Goal: Transaction & Acquisition: Purchase product/service

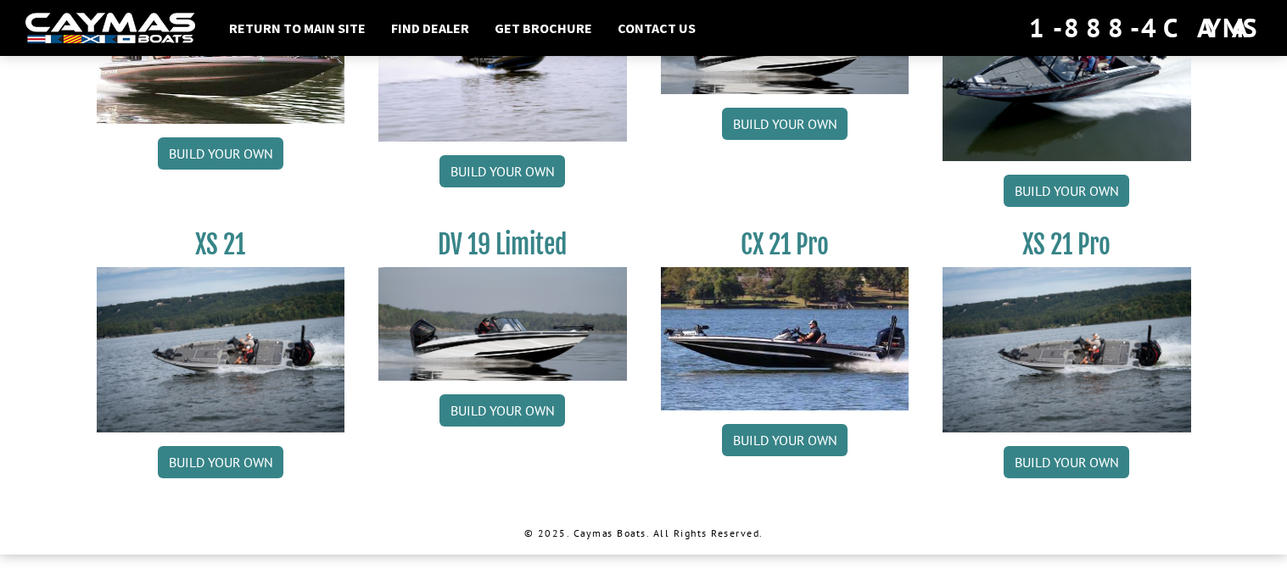
scroll to position [2148, 0]
click at [1101, 472] on link "Build your own" at bounding box center [1066, 462] width 126 height 32
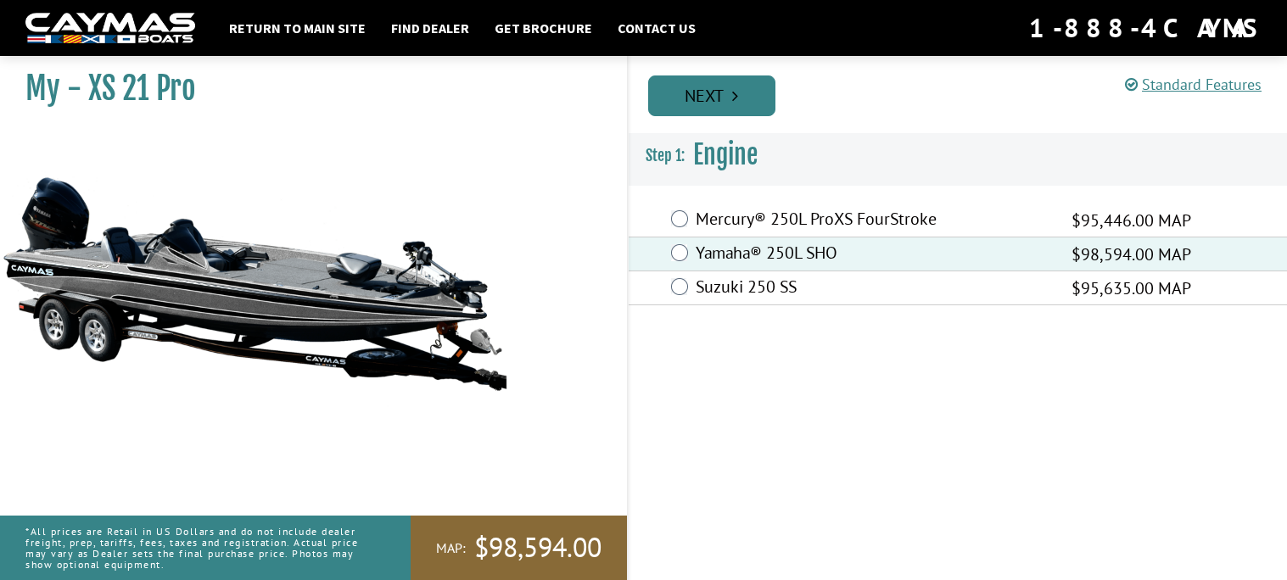
click at [735, 103] on icon "Pagination" at bounding box center [735, 95] width 6 height 17
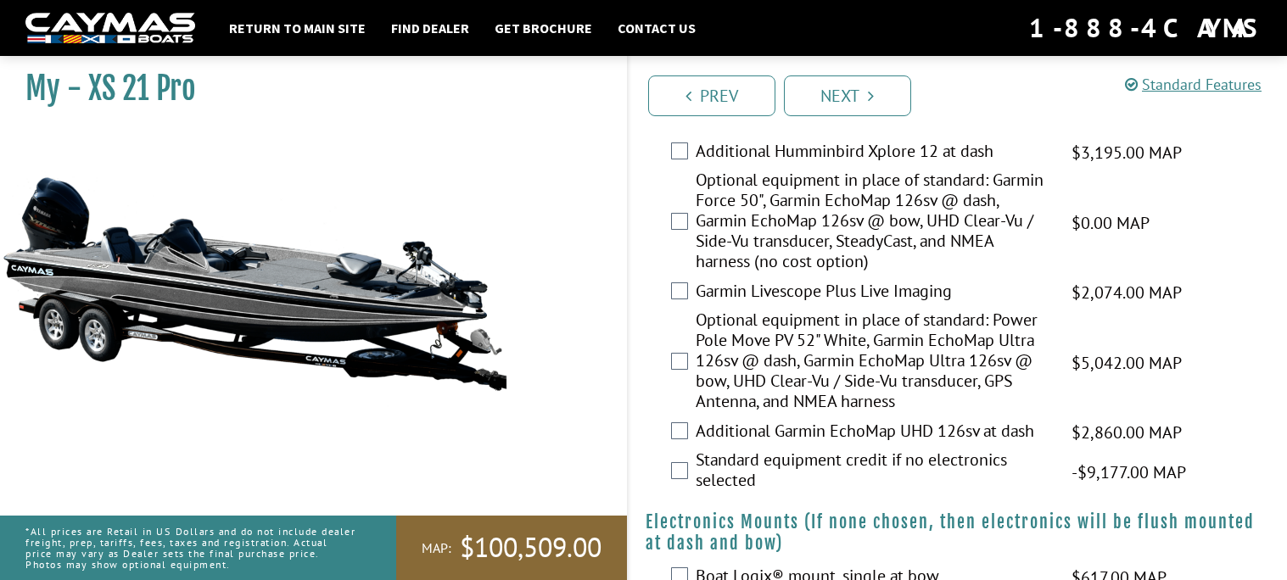
scroll to position [768, 0]
click at [679, 300] on div "Garmin Livescope Plus Live Imaging $2,074.00 MAP $2,448.00 MSRP" at bounding box center [957, 294] width 659 height 34
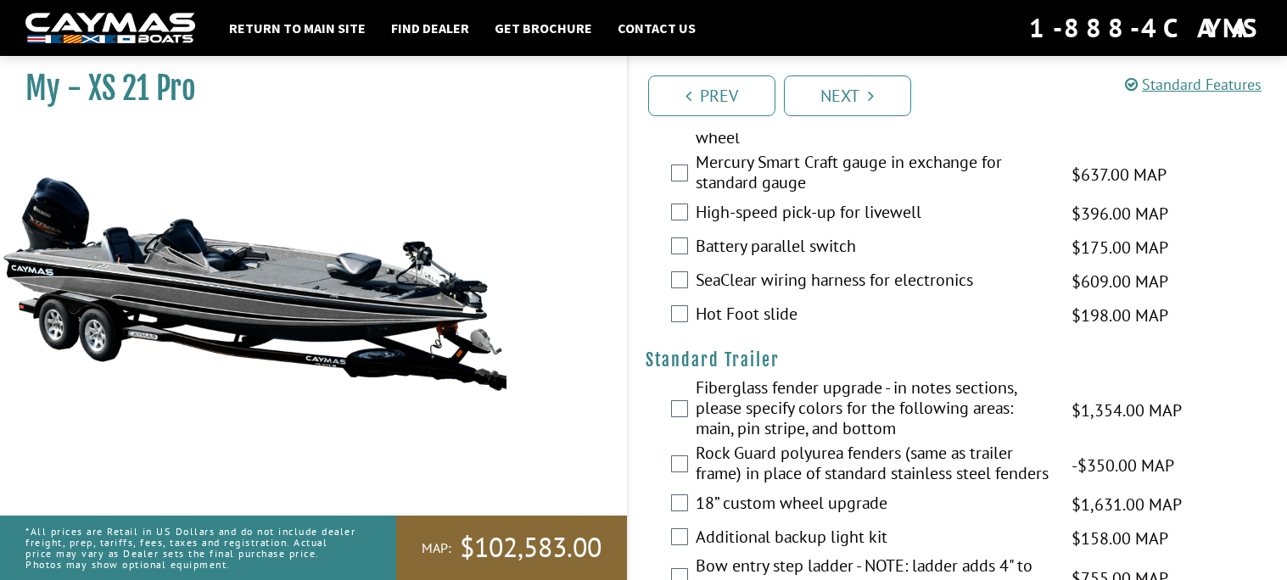
scroll to position [2629, 0]
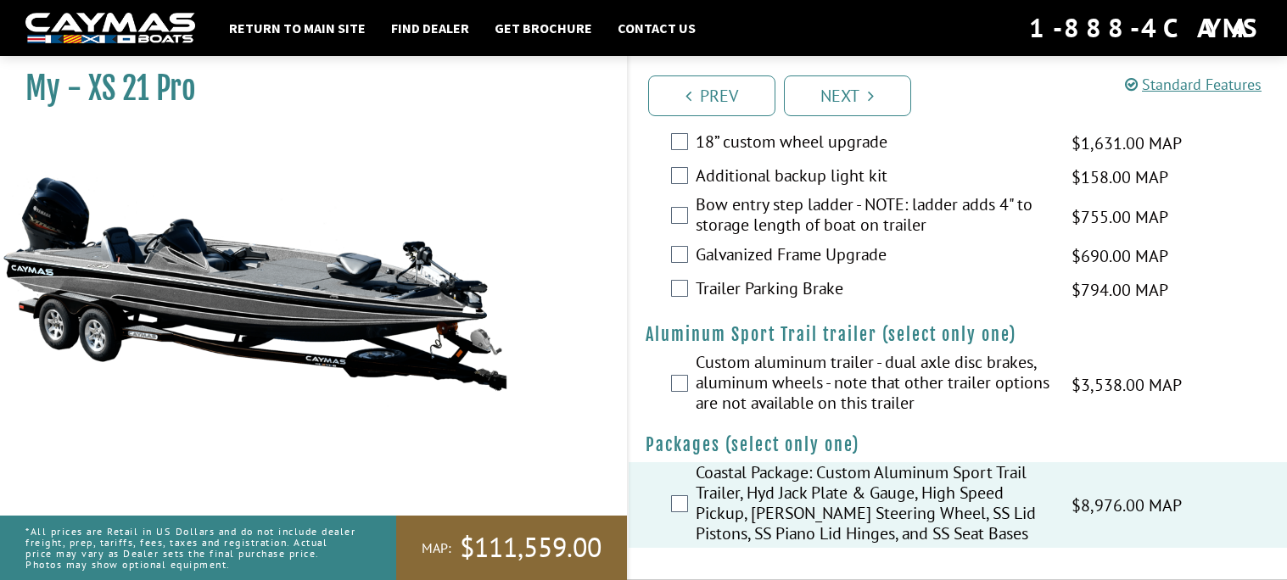
click at [701, 387] on label "Custom aluminum trailer - dual axle disc brakes, aluminum wheels - note that ot…" at bounding box center [873, 384] width 355 height 65
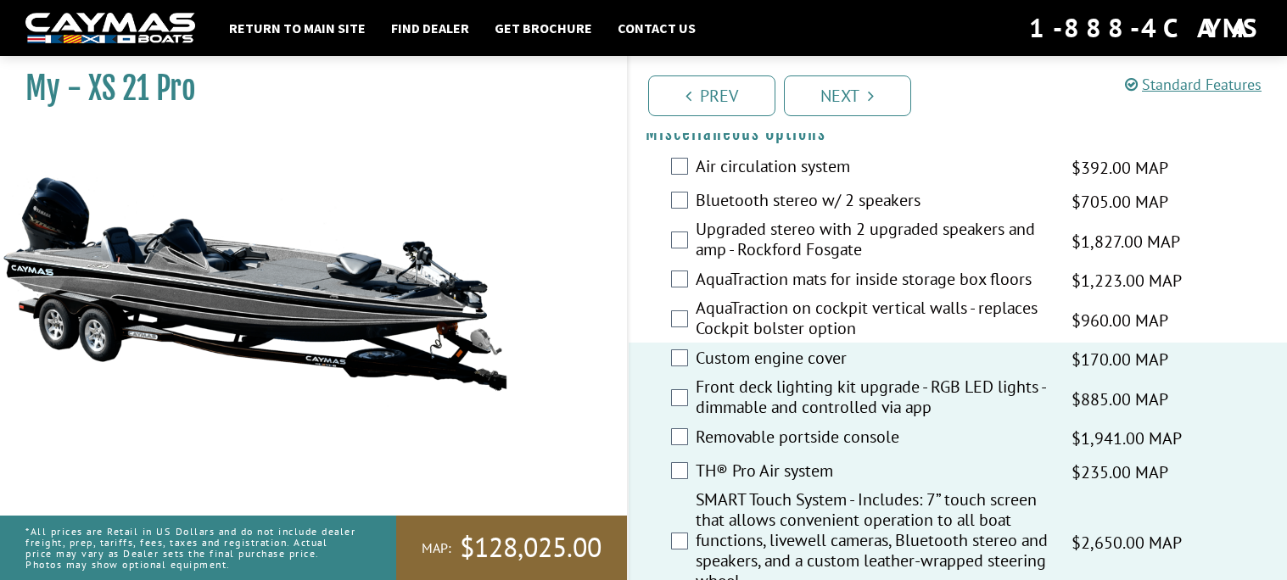
scroll to position [1798, 0]
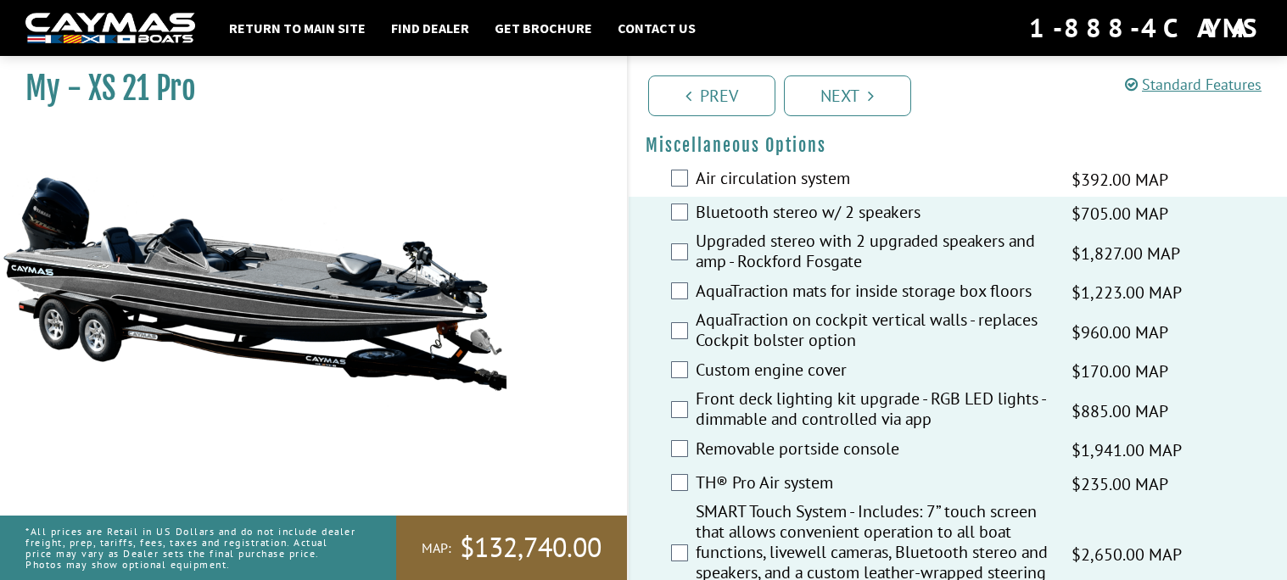
click at [703, 168] on label "Air circulation system" at bounding box center [873, 180] width 355 height 25
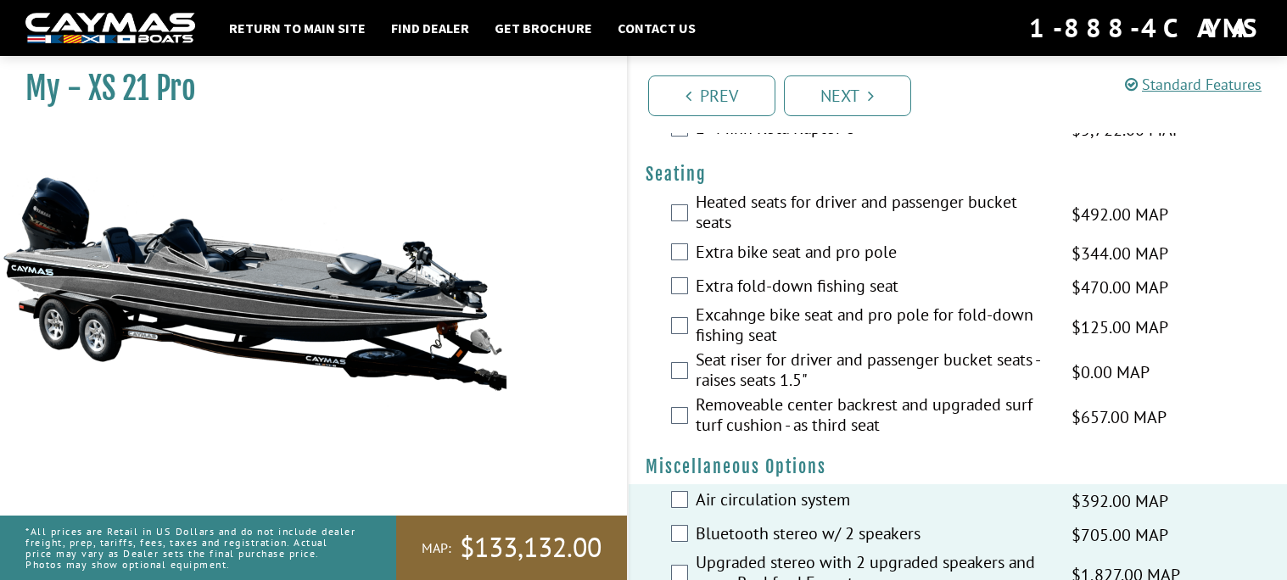
scroll to position [1457, 0]
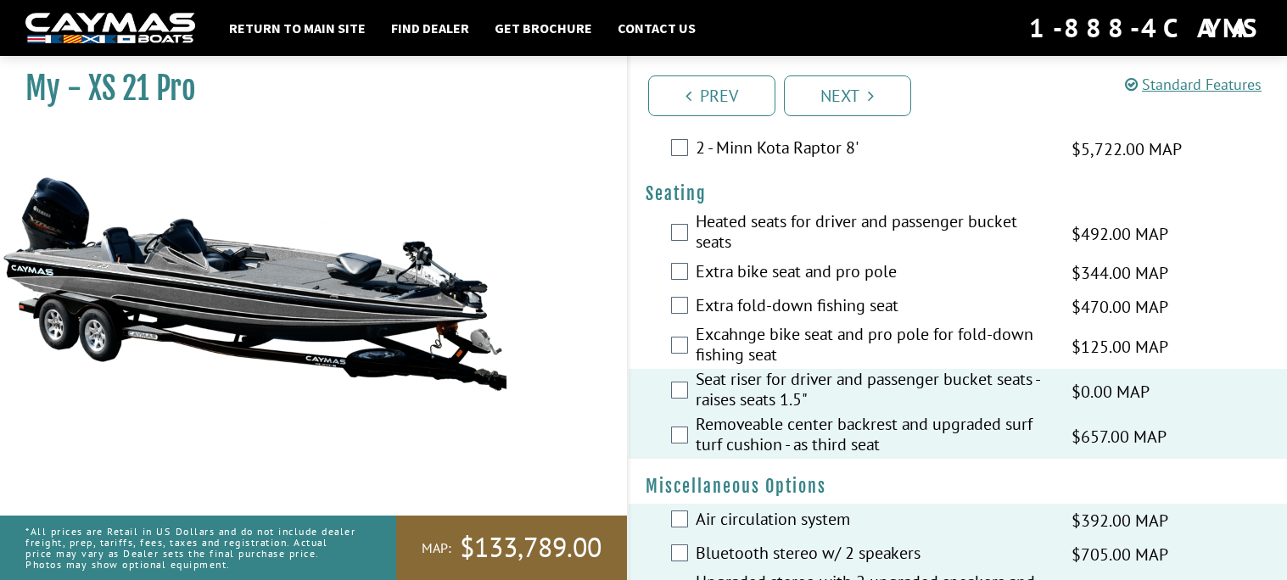
click at [701, 342] on label "Excahnge bike seat and pro pole for fold-down fishing seat" at bounding box center [873, 346] width 355 height 45
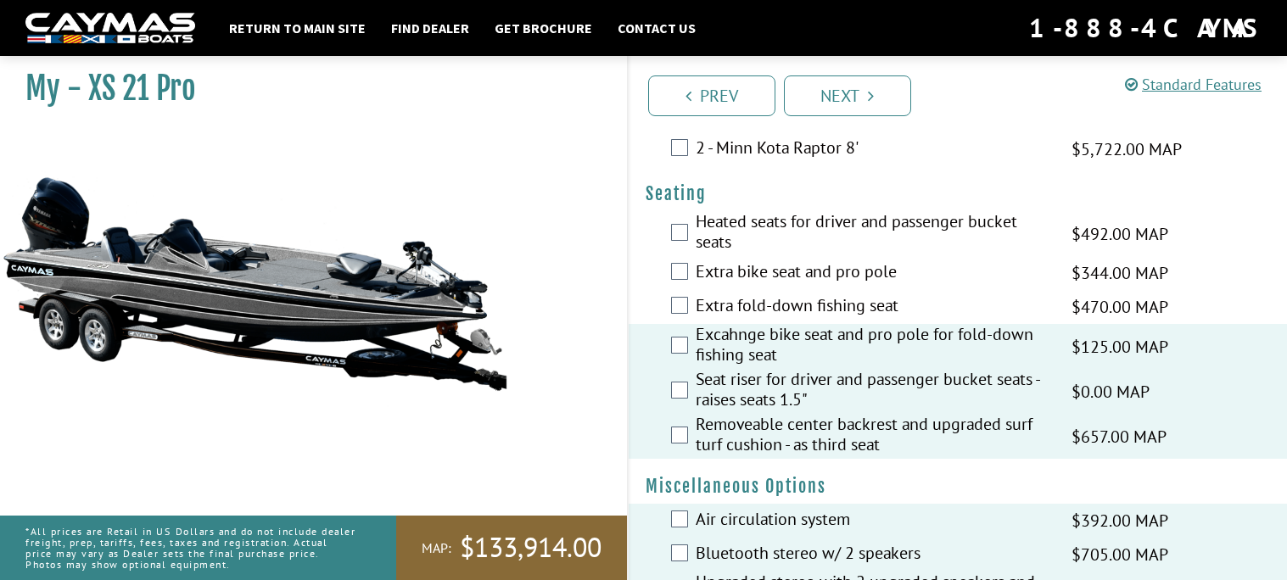
click at [699, 309] on label "Extra fold-down fishing seat" at bounding box center [873, 307] width 355 height 25
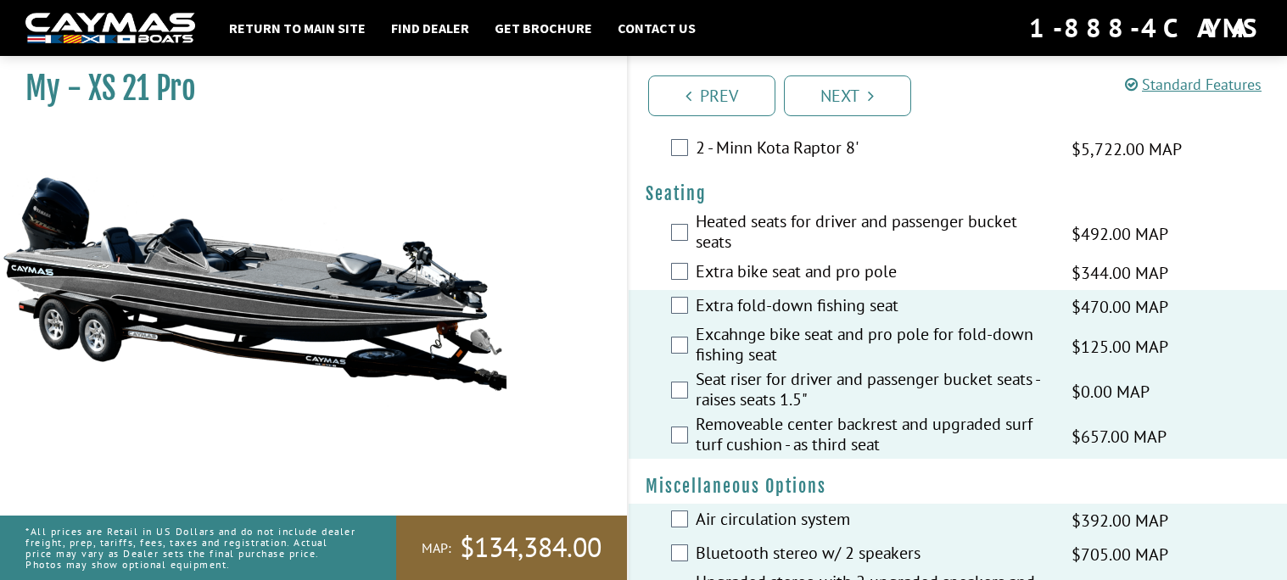
click at [714, 273] on label "Extra bike seat and pro pole" at bounding box center [873, 273] width 355 height 25
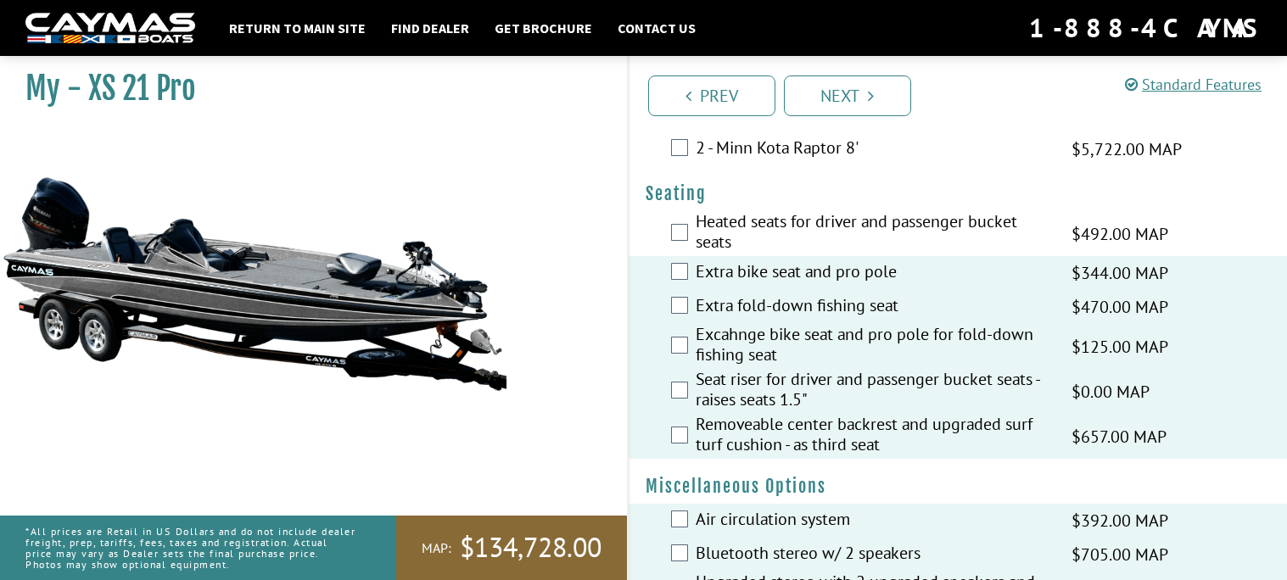
click at [746, 222] on label "Heated seats for driver and passenger bucket seats" at bounding box center [873, 233] width 355 height 45
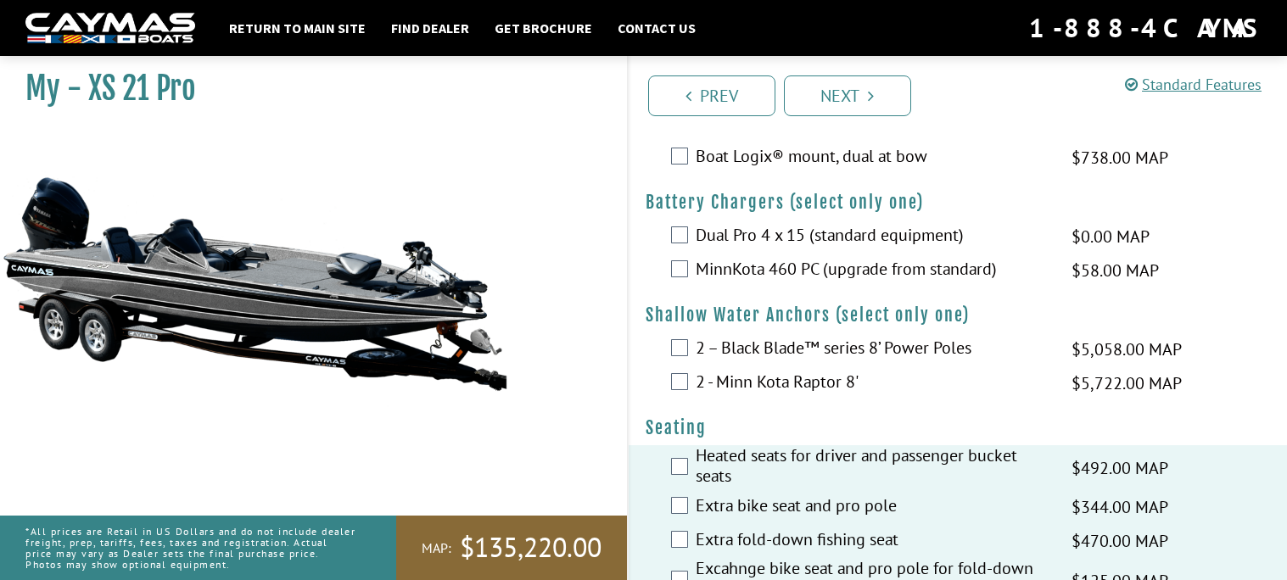
scroll to position [1220, 0]
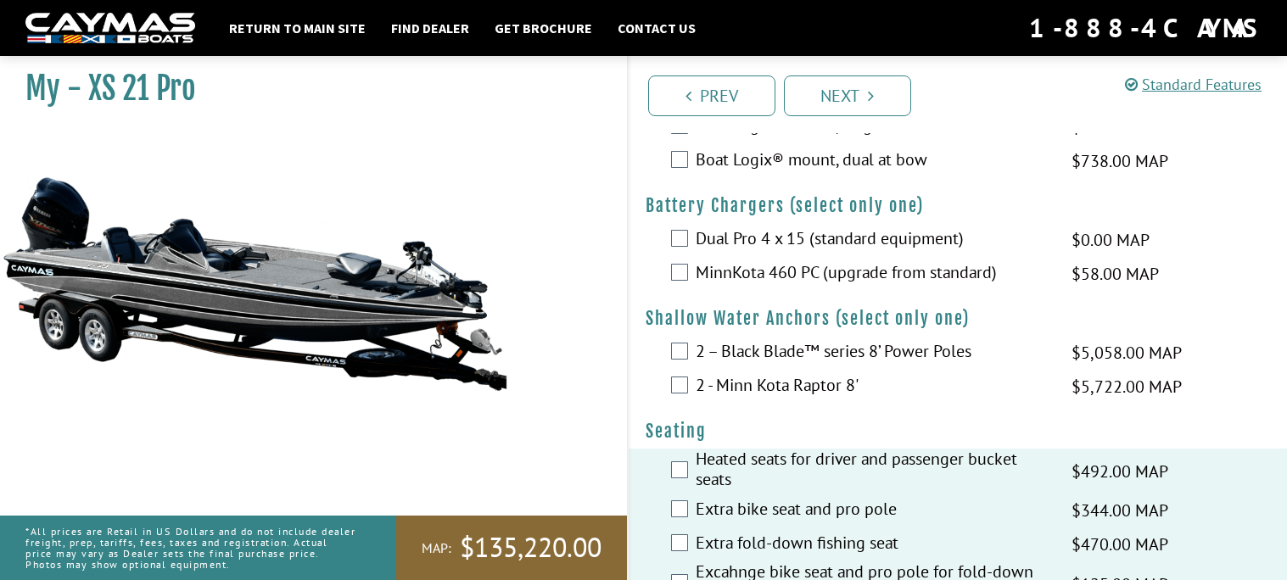
click at [763, 394] on label "2 - Minn Kota Raptor 8'" at bounding box center [873, 387] width 355 height 25
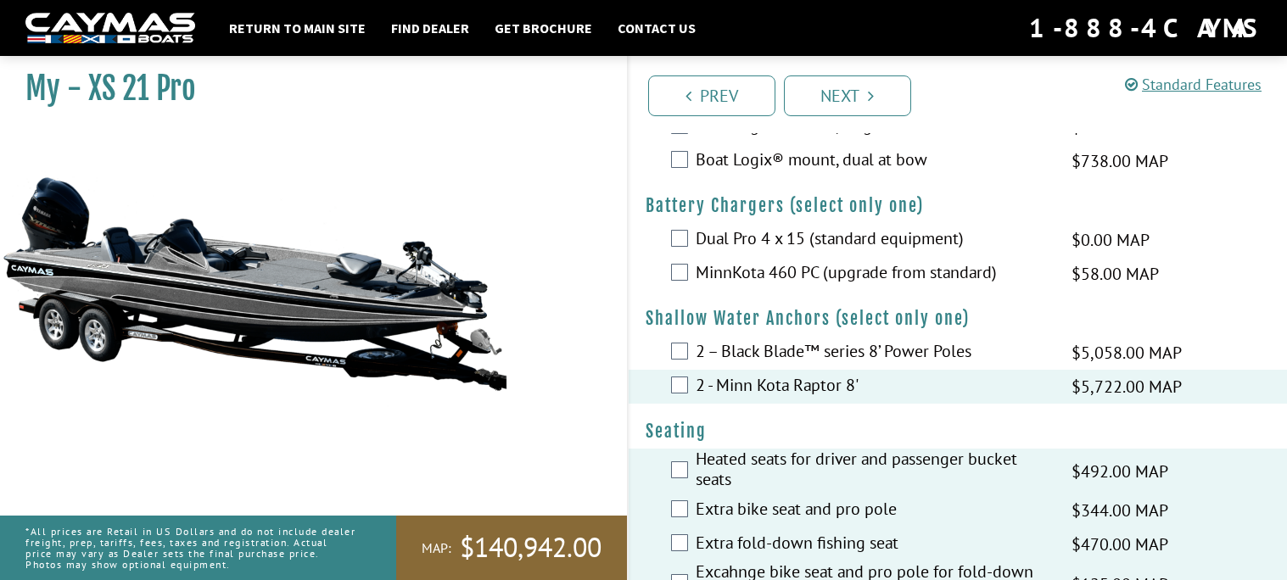
click at [776, 343] on label "2 – Black Blade™ series 8’ Power Poles" at bounding box center [873, 353] width 355 height 25
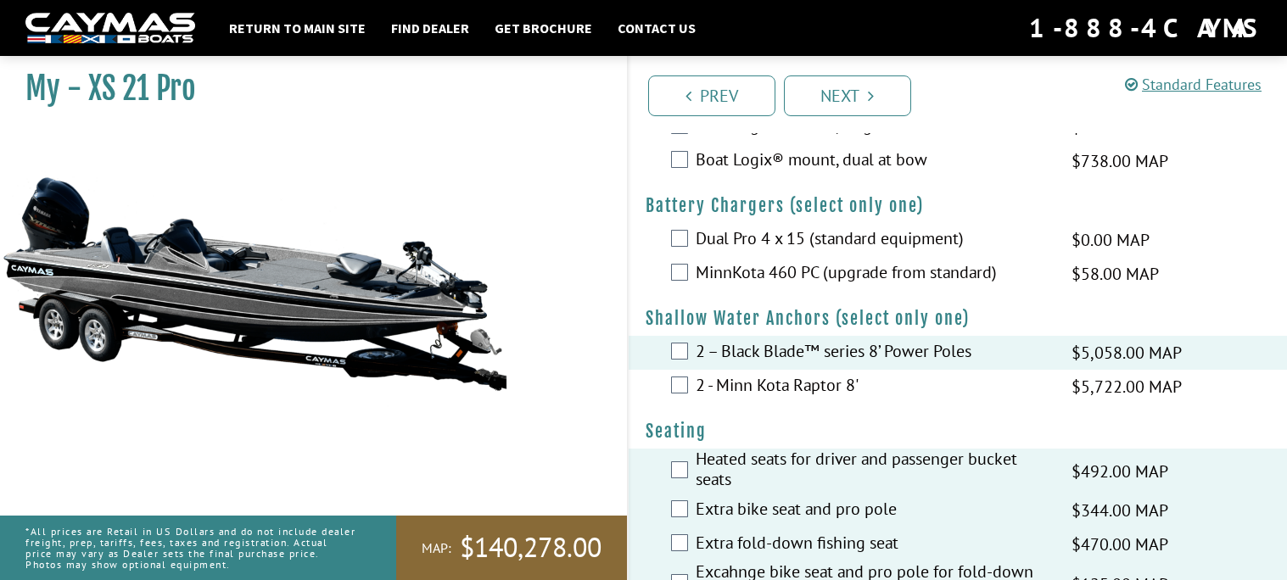
click at [789, 279] on label "MinnKota 460 PC (upgrade from standard)" at bounding box center [873, 274] width 355 height 25
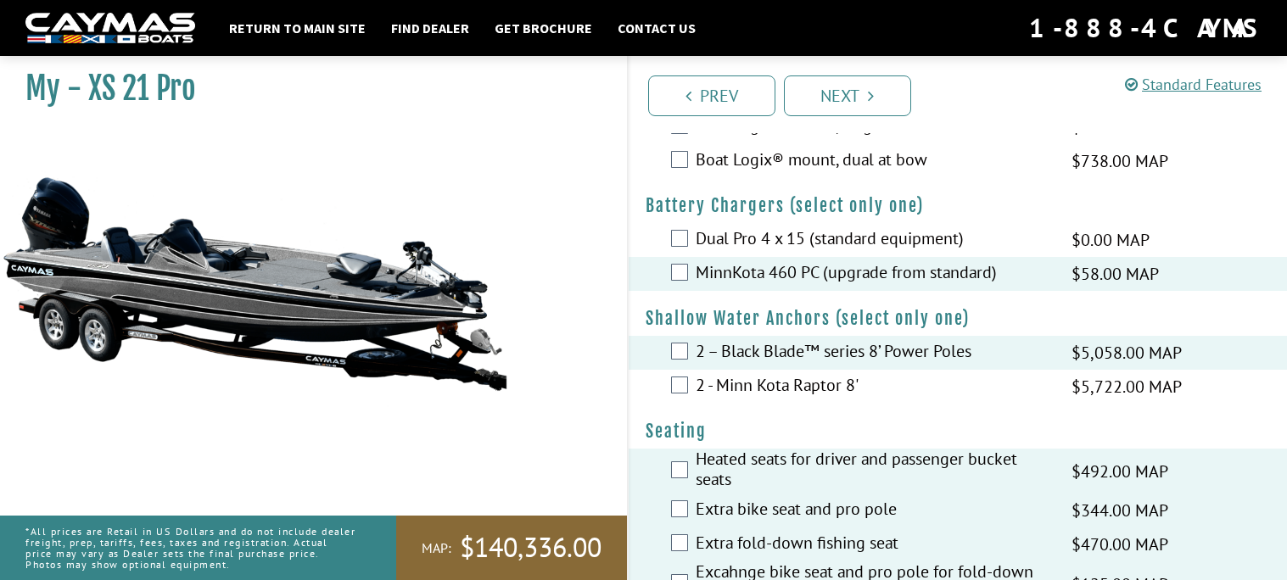
click at [796, 233] on label "Dual Pro 4 x 15 (standard equipment)" at bounding box center [873, 240] width 355 height 25
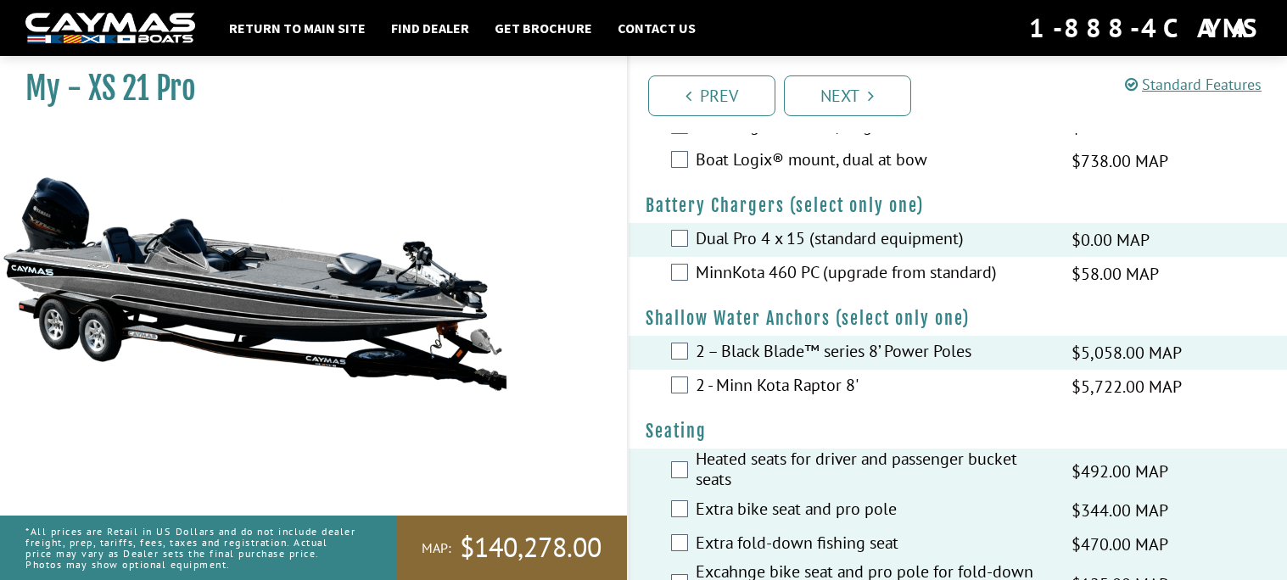
click at [761, 382] on label "2 - Minn Kota Raptor 8'" at bounding box center [873, 387] width 355 height 25
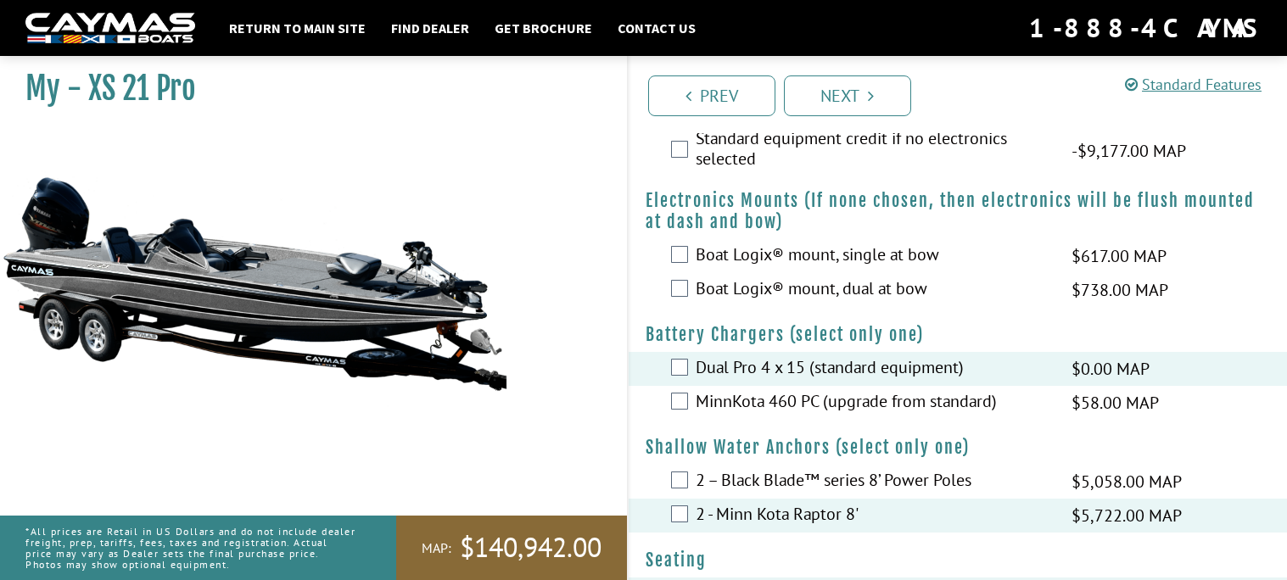
scroll to position [1089, 0]
click at [908, 405] on label "MinnKota 460 PC (upgrade from standard)" at bounding box center [873, 405] width 355 height 25
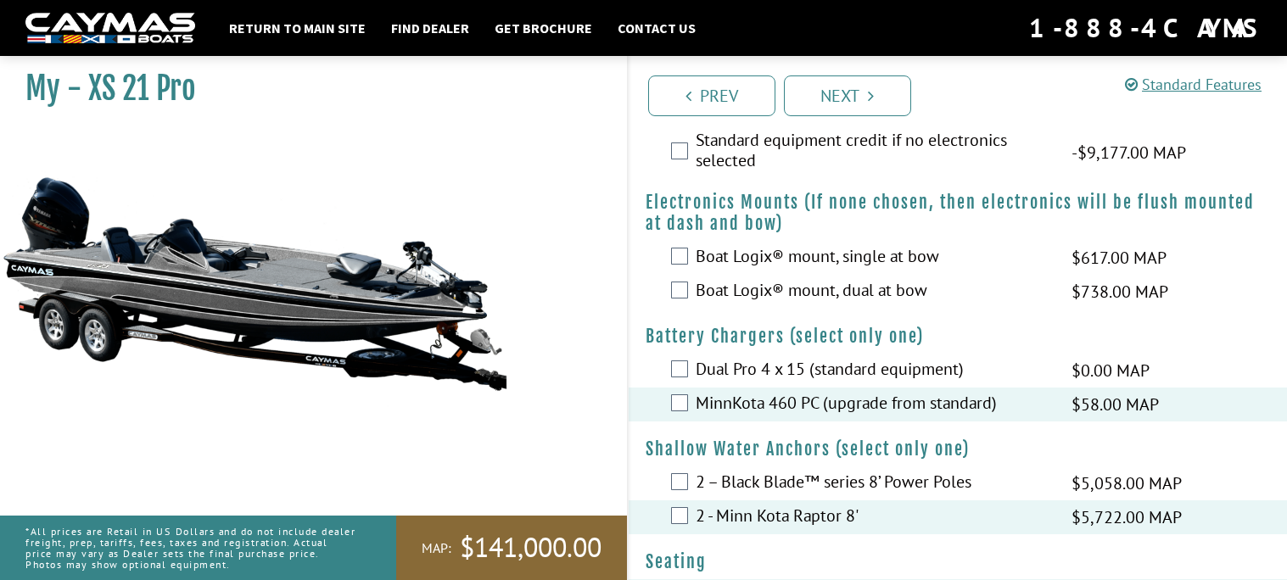
click at [910, 290] on label "Boat Logix® mount, dual at bow" at bounding box center [873, 292] width 355 height 25
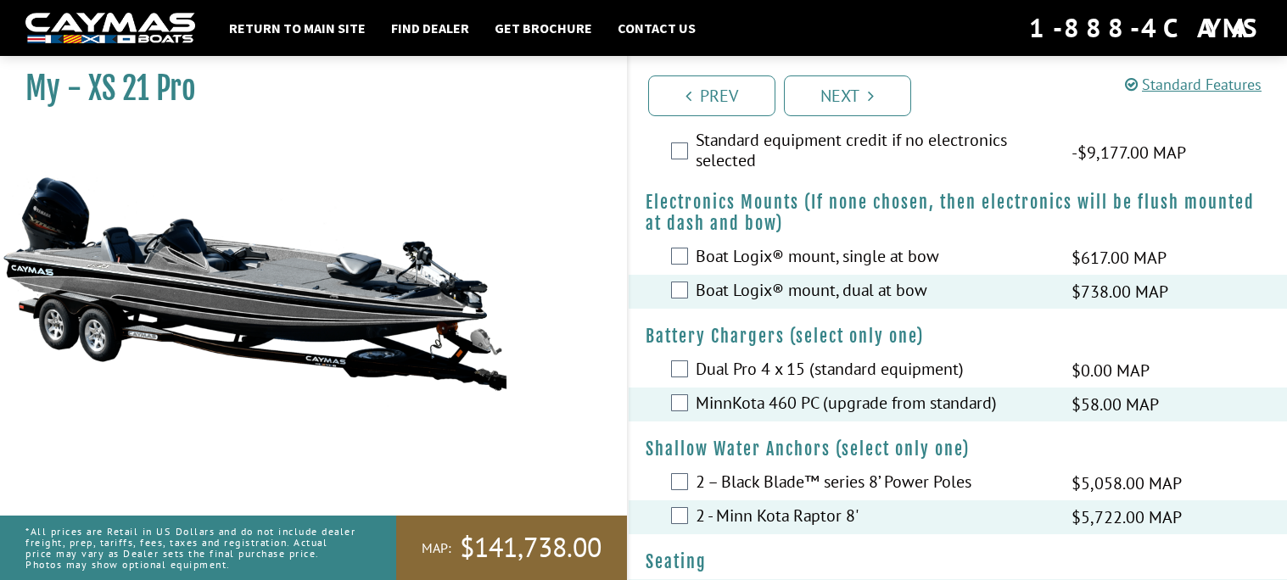
click at [1017, 256] on label "Boat Logix® mount, single at bow" at bounding box center [873, 258] width 355 height 25
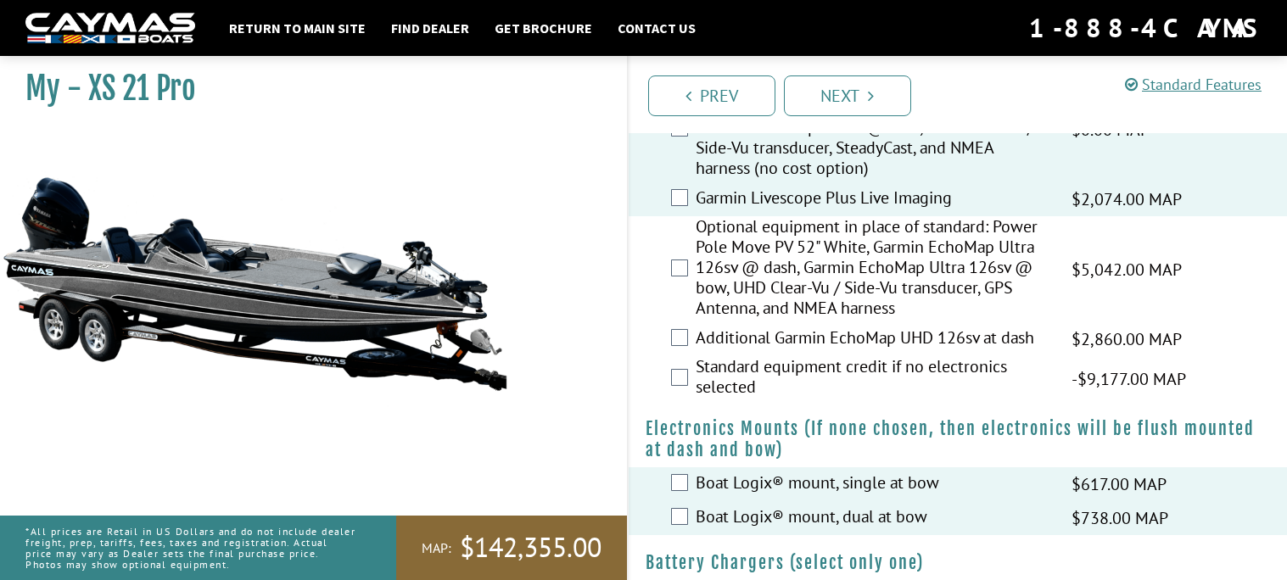
scroll to position [851, 0]
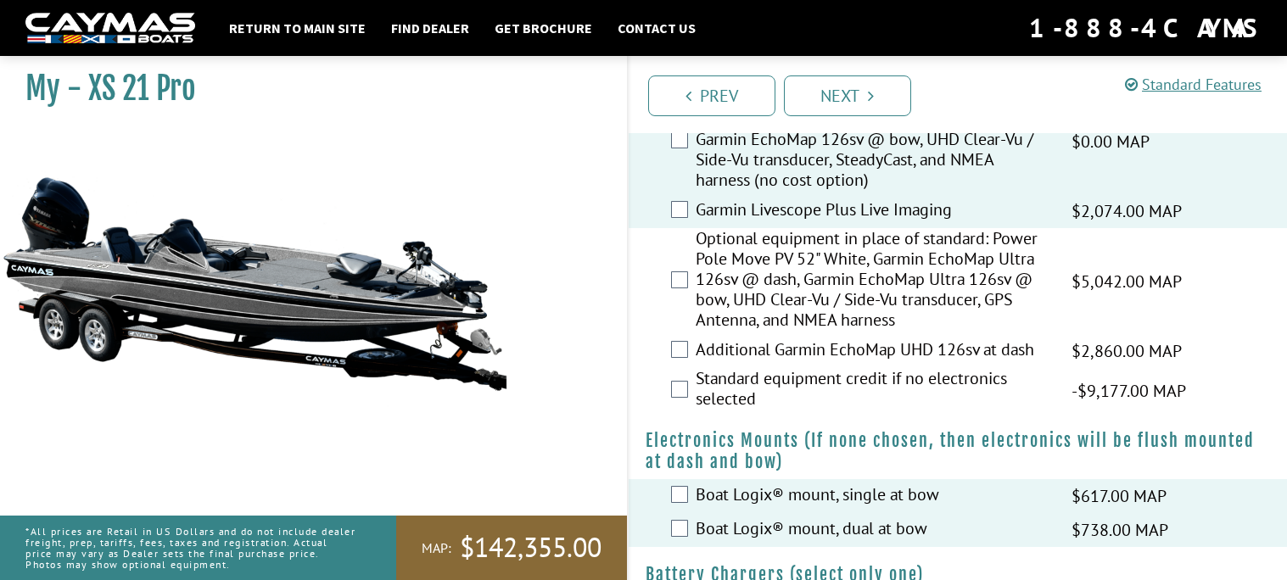
click at [999, 376] on label "Standard equipment credit if no electronics selected" at bounding box center [873, 390] width 355 height 45
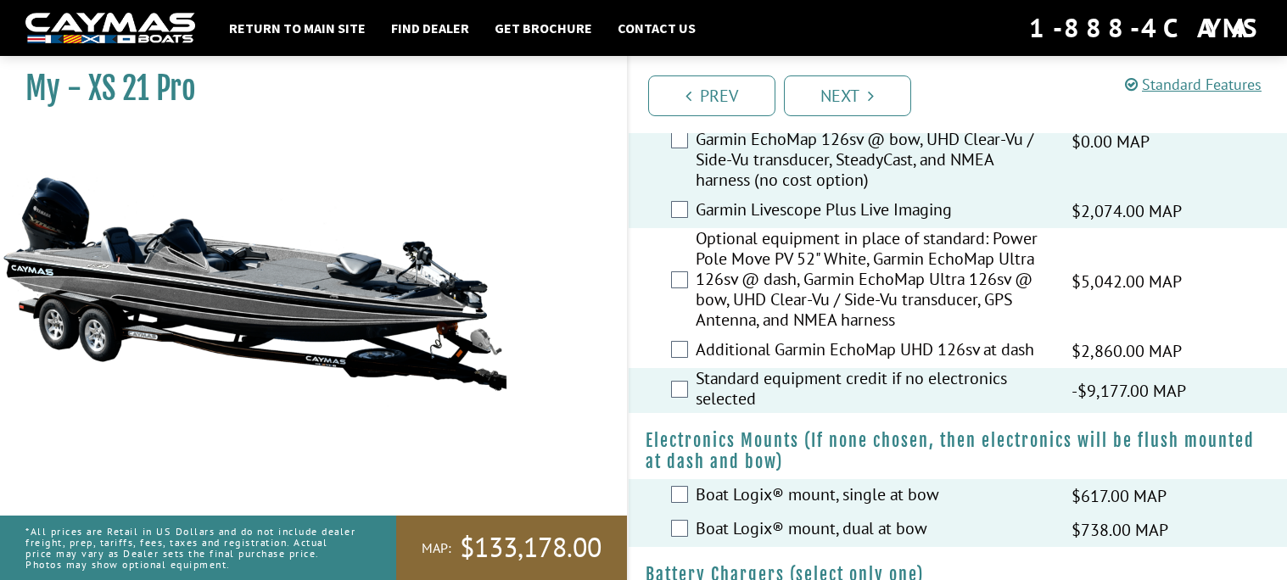
click at [992, 339] on label "Additional Garmin EchoMap UHD 126sv at dash" at bounding box center [873, 351] width 355 height 25
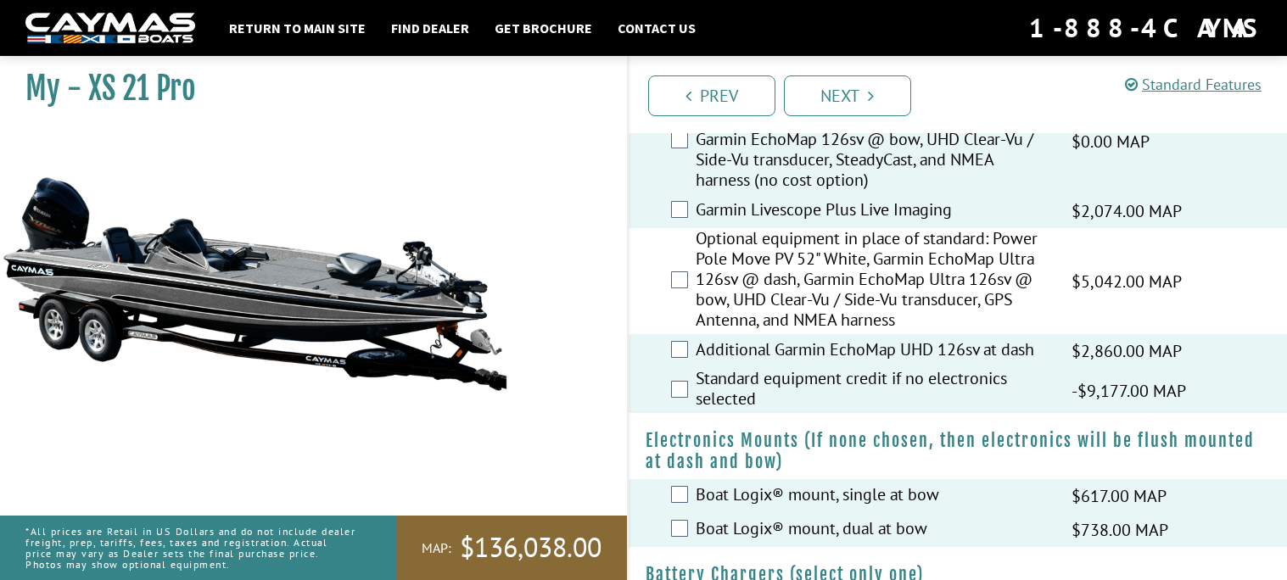
click at [972, 278] on label "Optional equipment in place of standard: Power Pole Move PV 52" White, Garmin E…" at bounding box center [873, 281] width 355 height 106
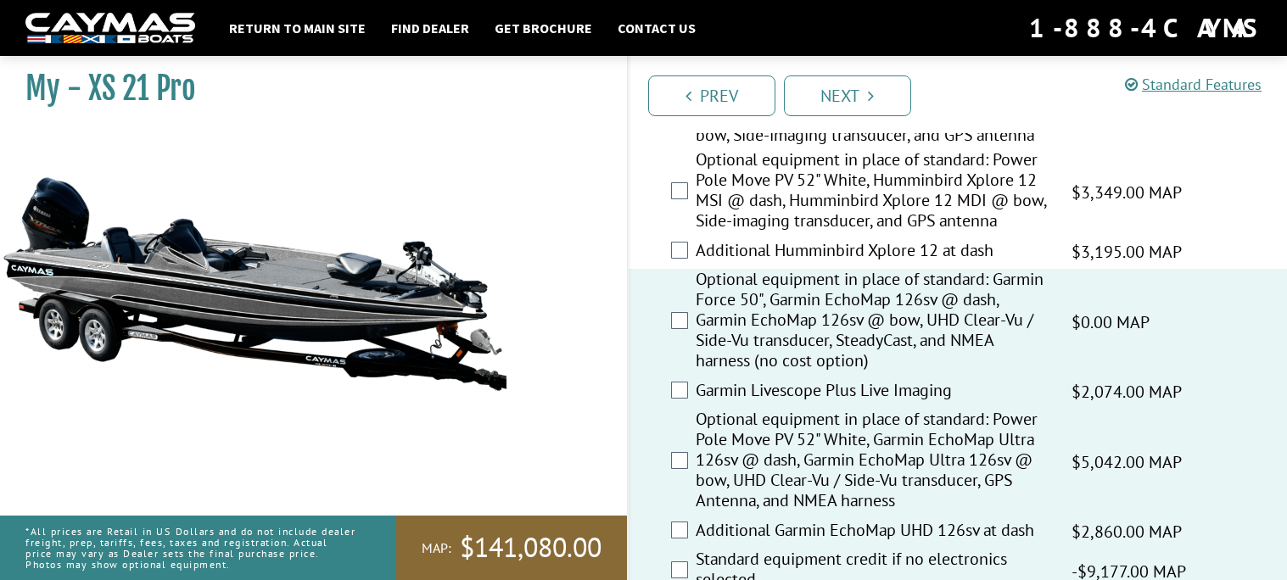
scroll to position [668, 0]
click at [958, 243] on label "Additional Humminbird Xplore 12 at dash" at bounding box center [873, 254] width 355 height 25
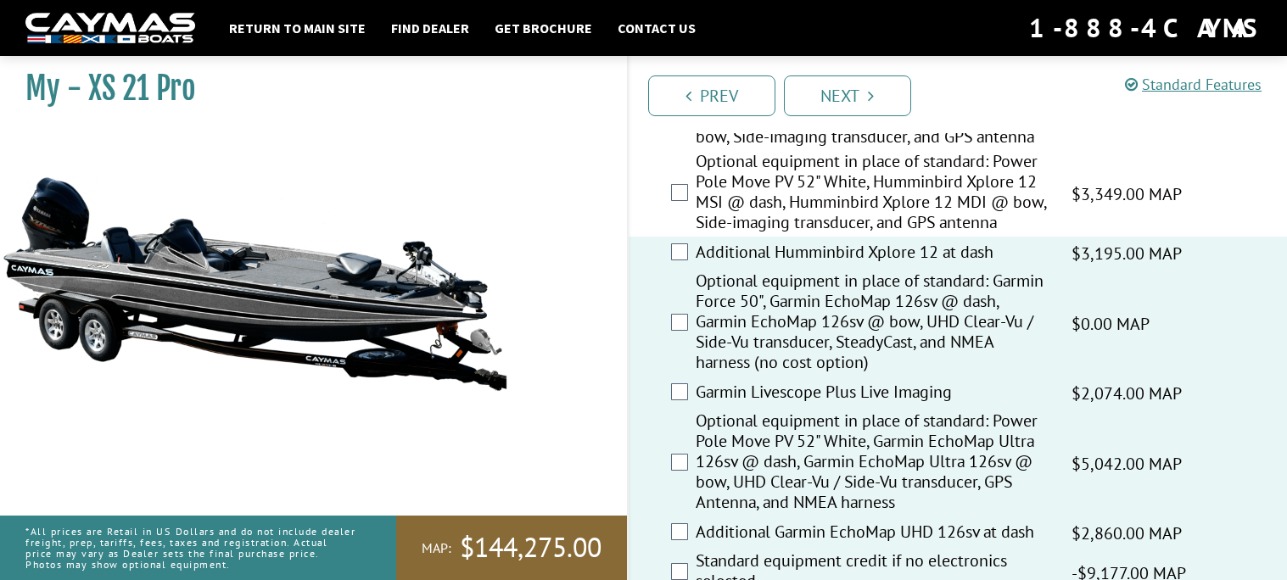
click at [951, 210] on label "Optional equipment in place of standard: Power Pole Move PV 52" White, Humminbi…" at bounding box center [873, 194] width 355 height 86
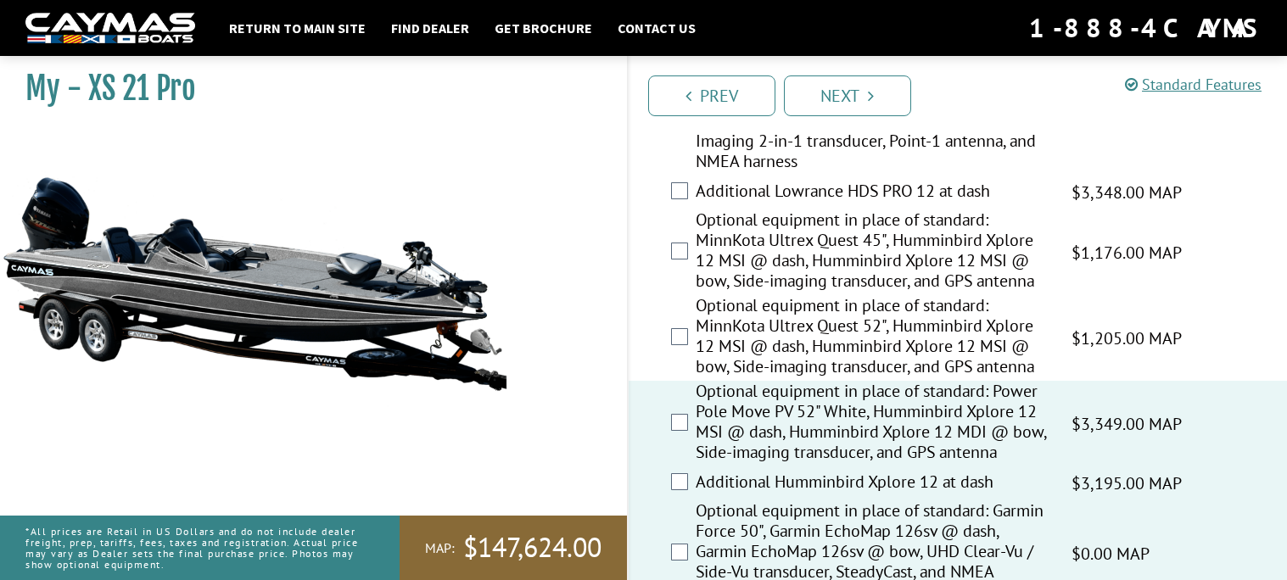
scroll to position [437, 0]
click at [964, 328] on label "Optional equipment in place of standard: MinnKota Ultrex Quest 52", Humminbird …" at bounding box center [873, 340] width 355 height 86
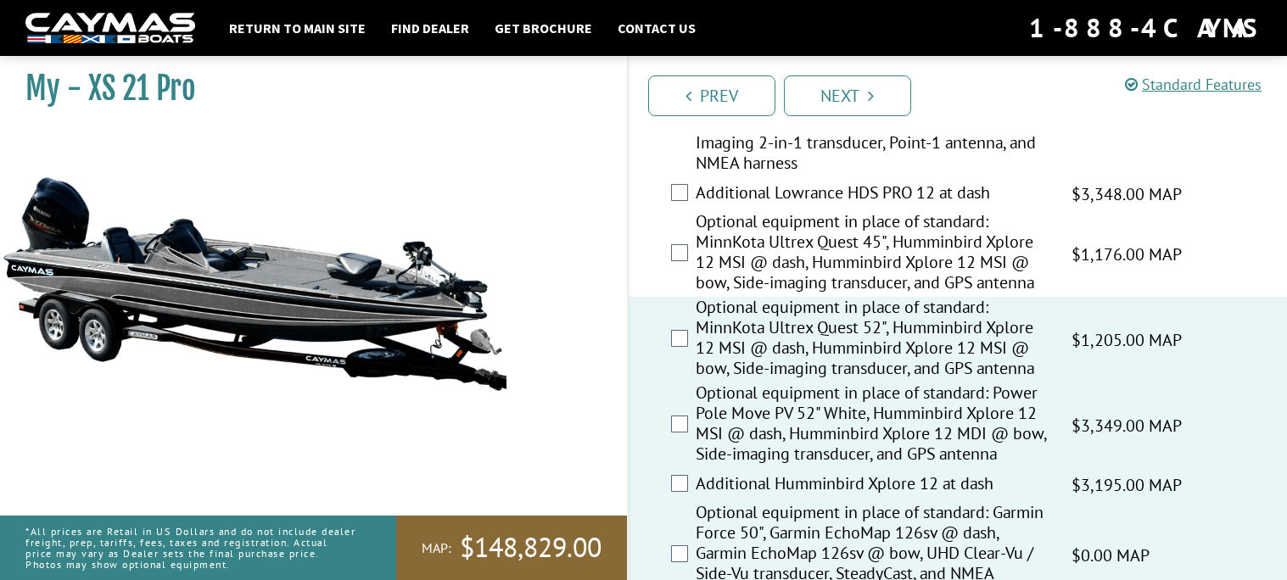
click at [947, 258] on label "Optional equipment in place of standard: MinnKota Ultrex Quest 45", Humminbird …" at bounding box center [873, 254] width 355 height 86
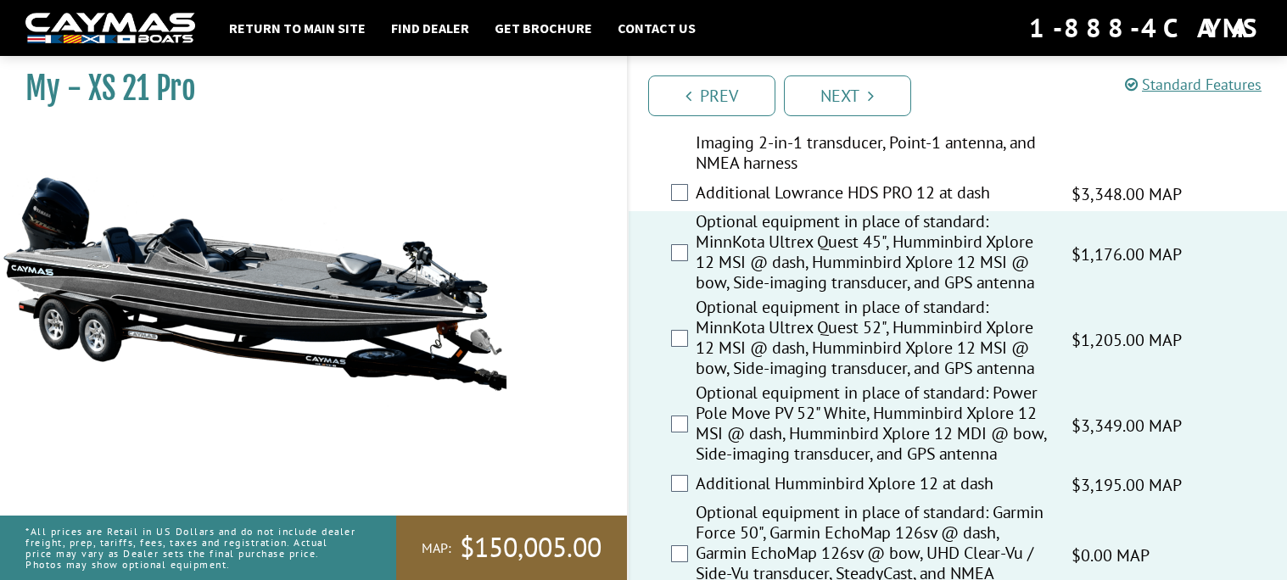
click at [960, 169] on label "Optional equipment in place of standard: Power Pole Move PV 52" White, Lowrance…" at bounding box center [873, 124] width 355 height 106
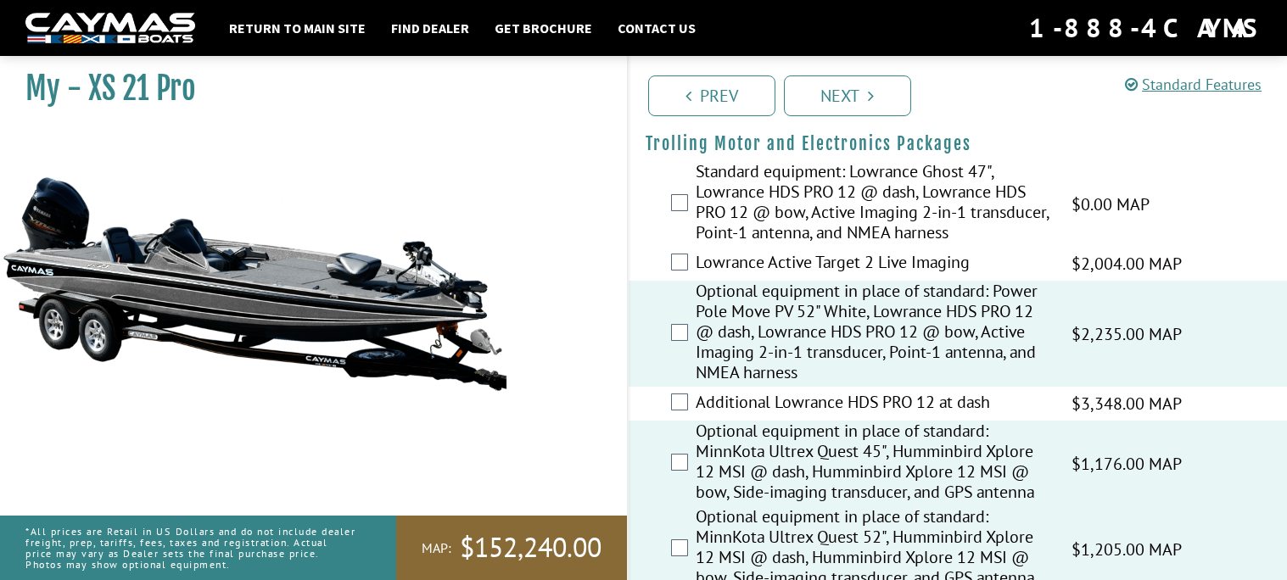
scroll to position [225, 0]
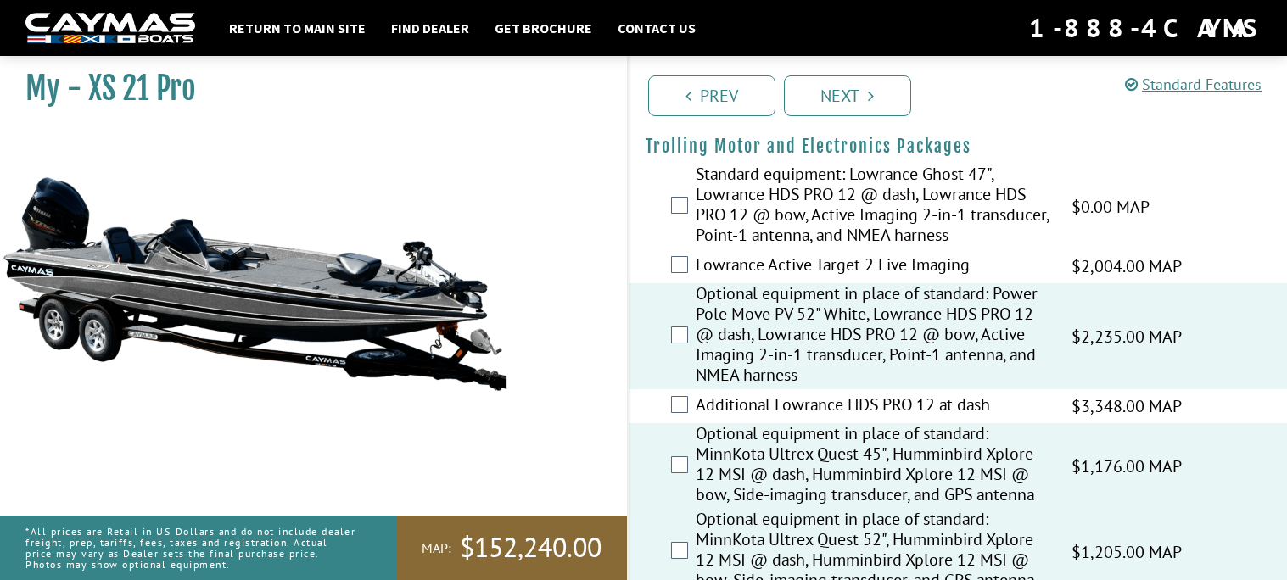
click at [913, 391] on div "Additional Lowrance HDS PRO 12 at dash $3,348.00 MAP $3,952.00 MSRP" at bounding box center [957, 406] width 659 height 34
click at [869, 410] on label "Additional Lowrance HDS PRO 12 at dash" at bounding box center [873, 406] width 355 height 25
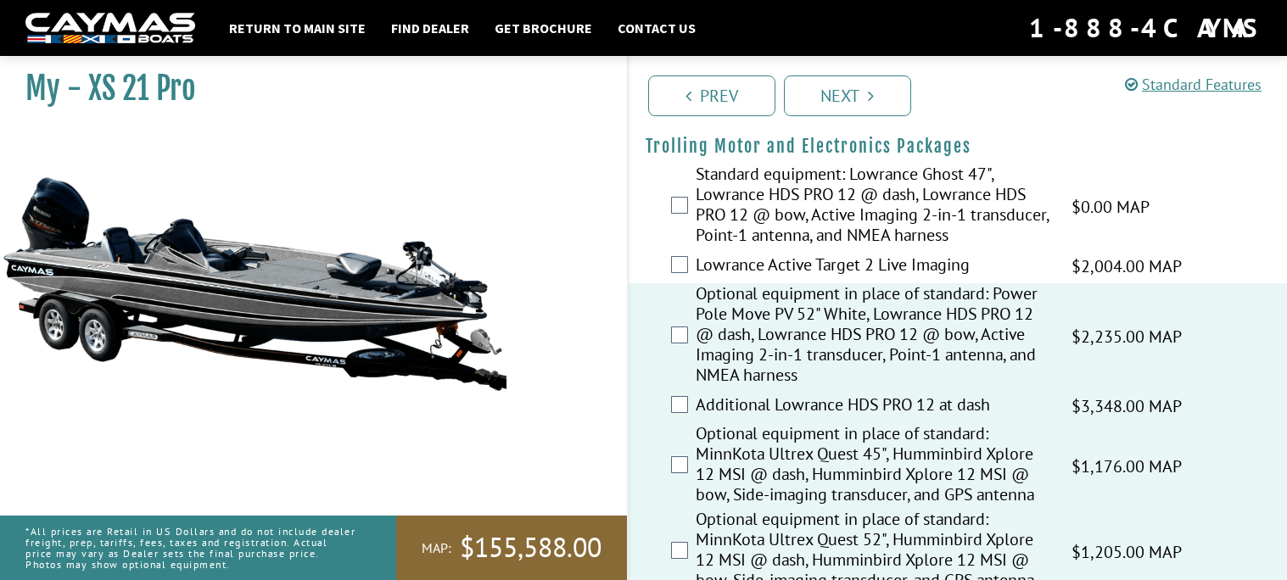
click at [905, 258] on label "Lowrance Active Target 2 Live Imaging" at bounding box center [873, 266] width 355 height 25
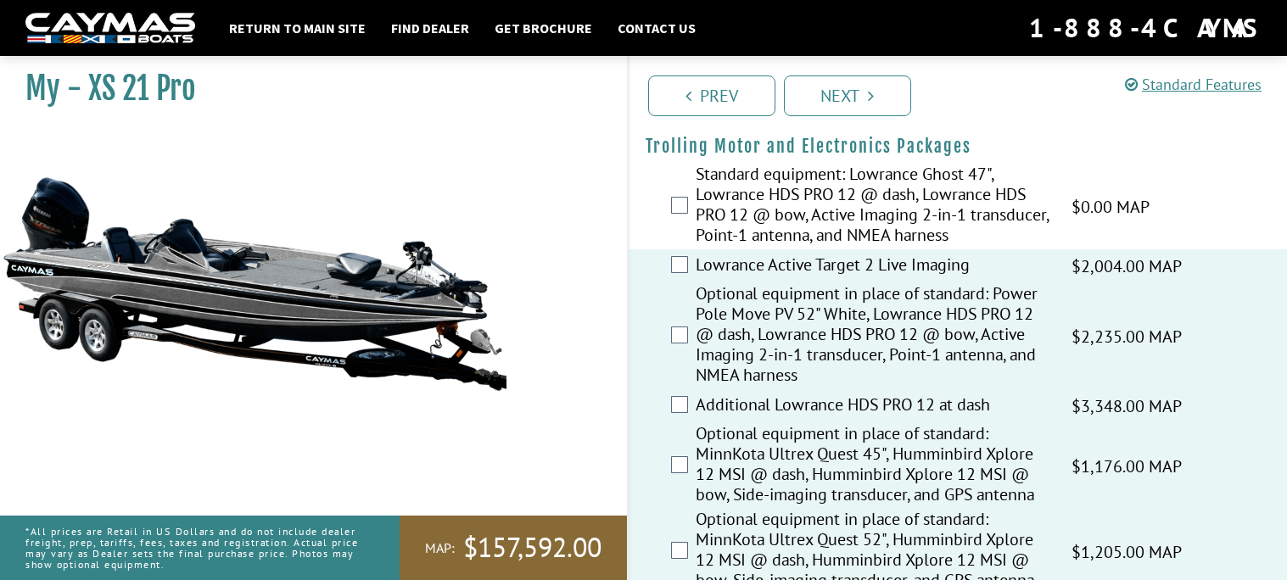
click at [910, 199] on label "Standard equipment: Lowrance Ghost 47", Lowrance HDS PRO 12 @ dash, Lowrance HD…" at bounding box center [873, 207] width 355 height 86
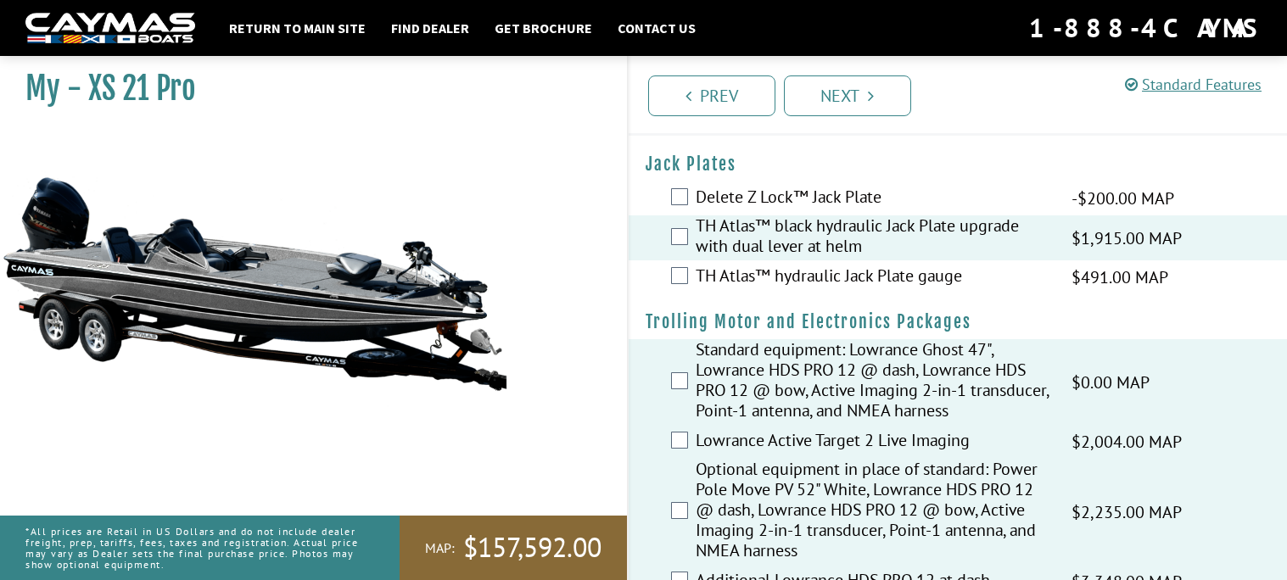
scroll to position [0, 0]
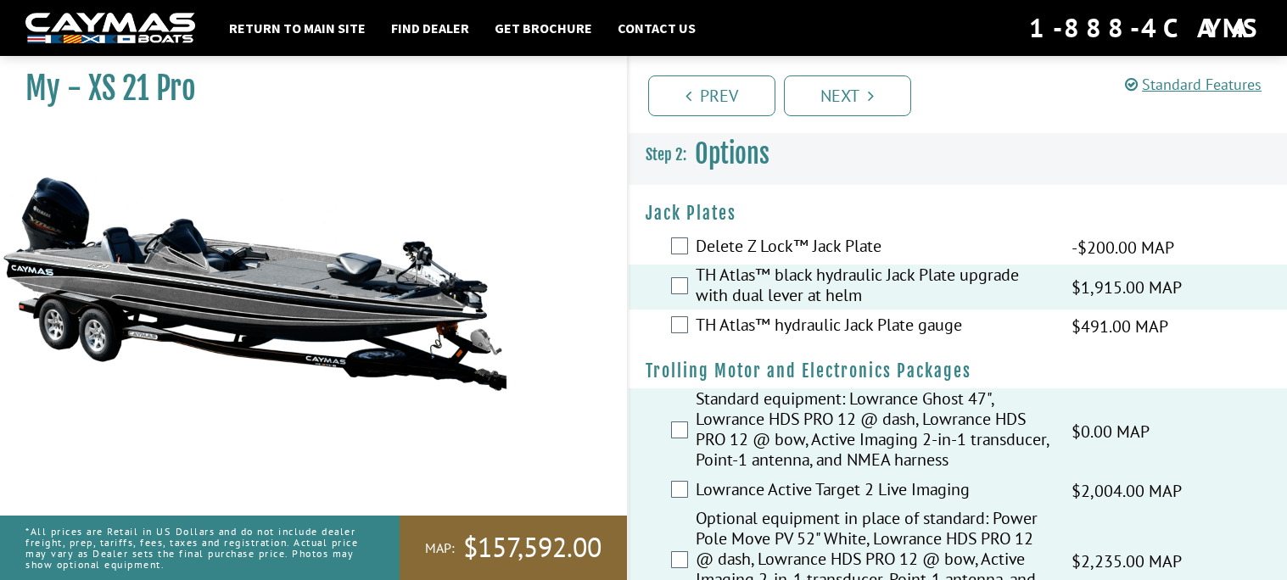
click at [874, 318] on label "TH Atlas™ hydraulic Jack Plate gauge" at bounding box center [873, 327] width 355 height 25
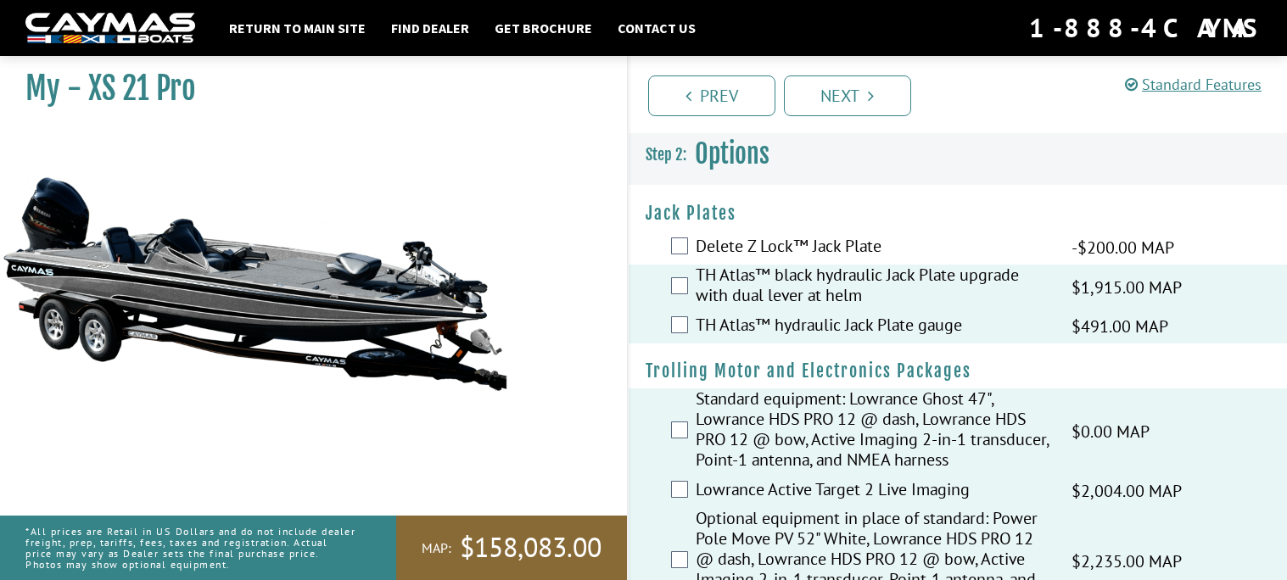
click at [886, 240] on label "Delete Z Lock™ Jack Plate" at bounding box center [873, 248] width 355 height 25
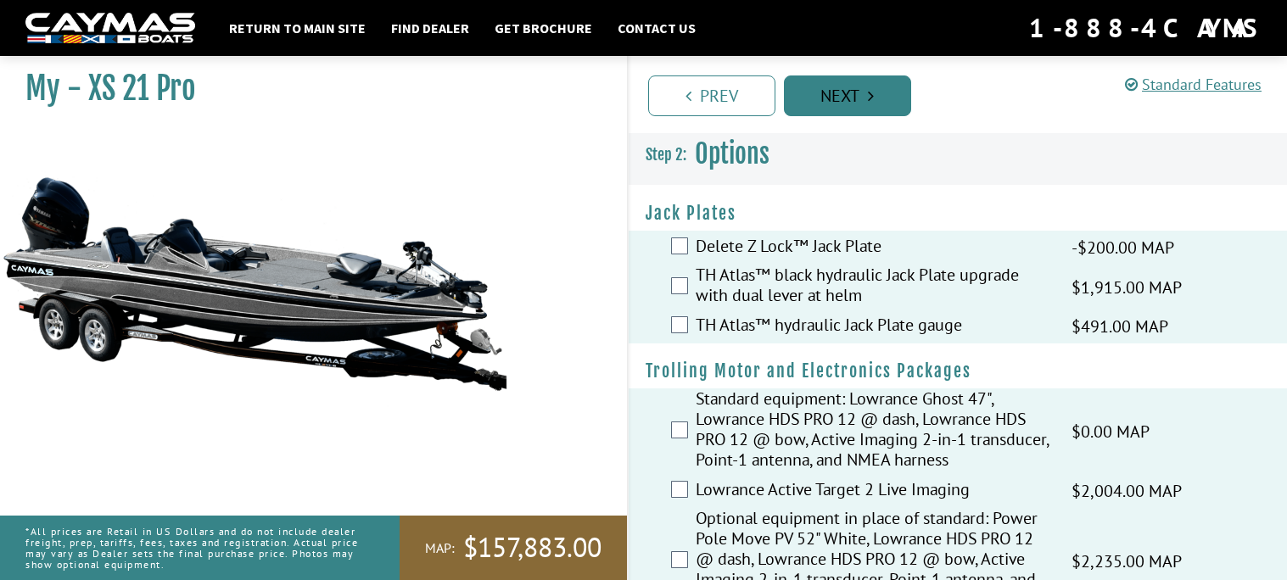
click at [899, 89] on link "Next" at bounding box center [847, 95] width 127 height 41
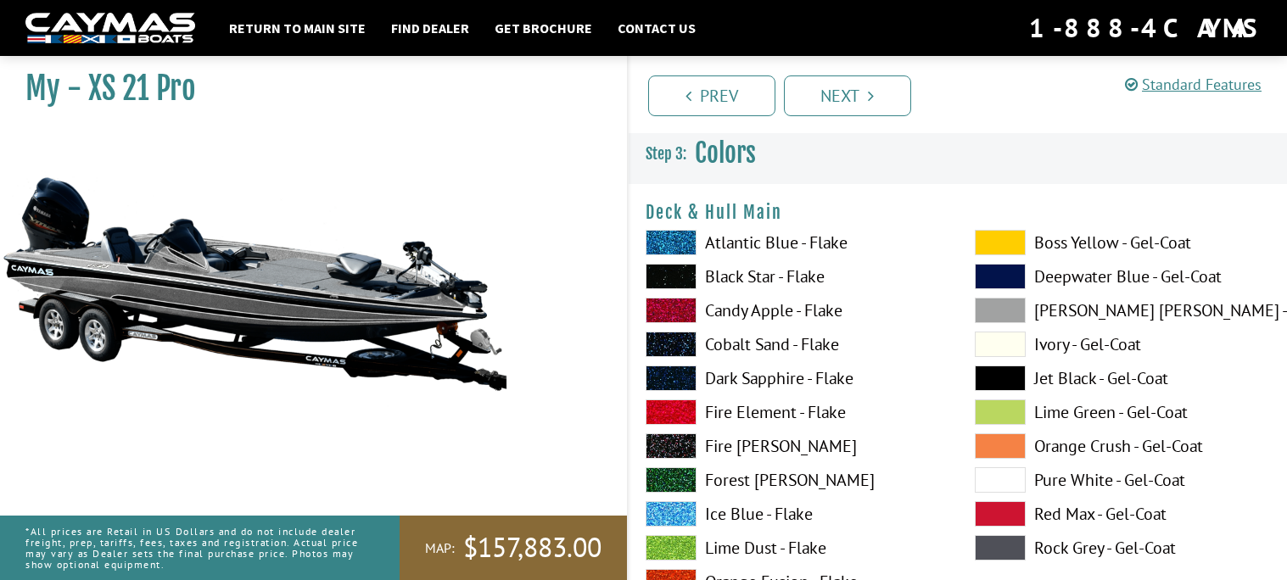
click at [684, 274] on span at bounding box center [670, 276] width 51 height 25
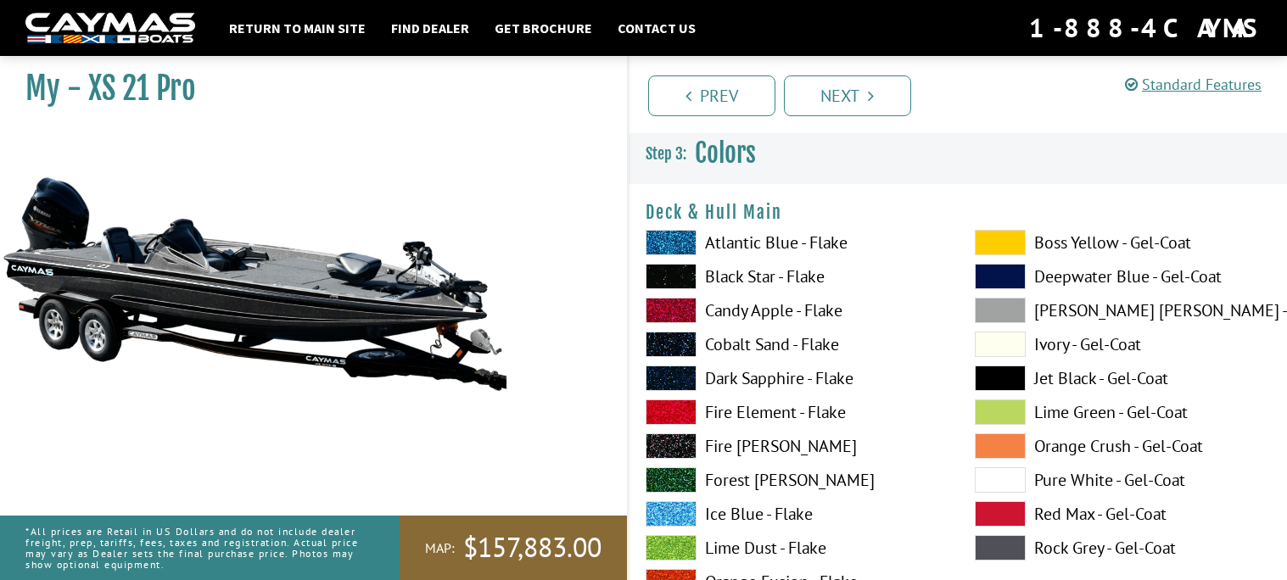
click at [683, 241] on span at bounding box center [670, 242] width 51 height 25
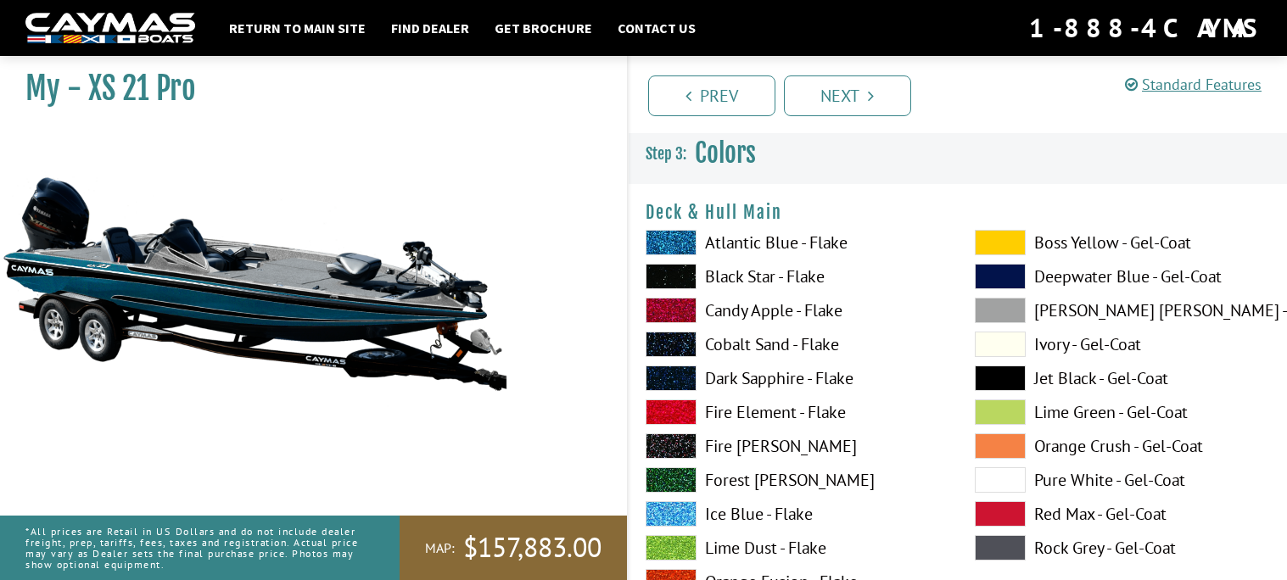
click at [683, 483] on span at bounding box center [670, 479] width 51 height 25
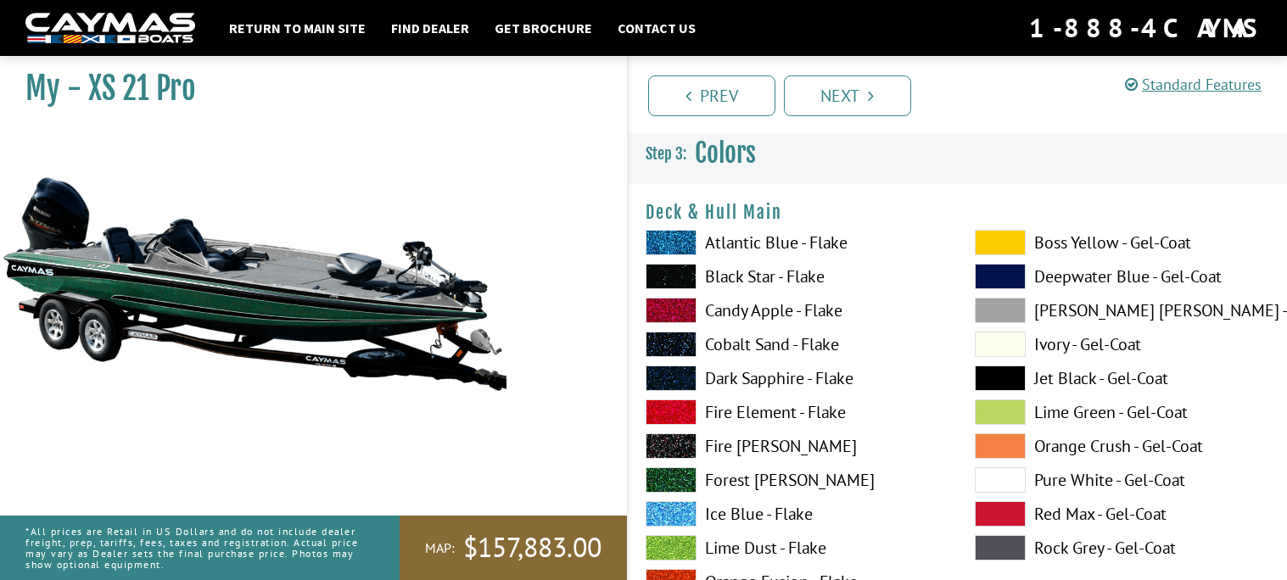
click at [680, 509] on span at bounding box center [670, 513] width 51 height 25
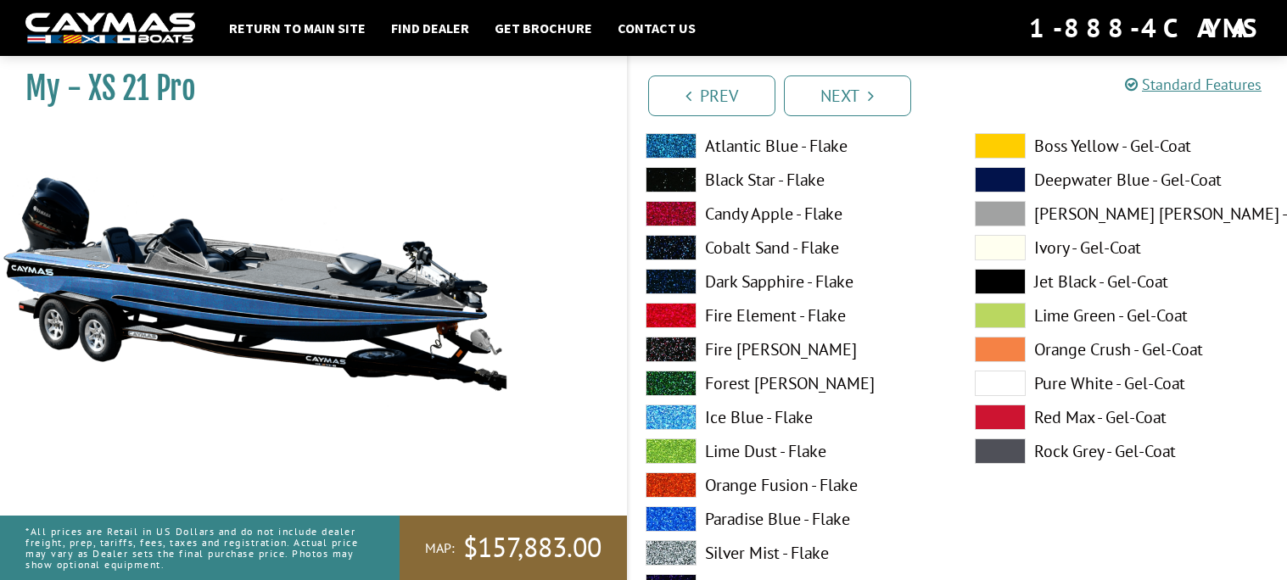
scroll to position [100, 0]
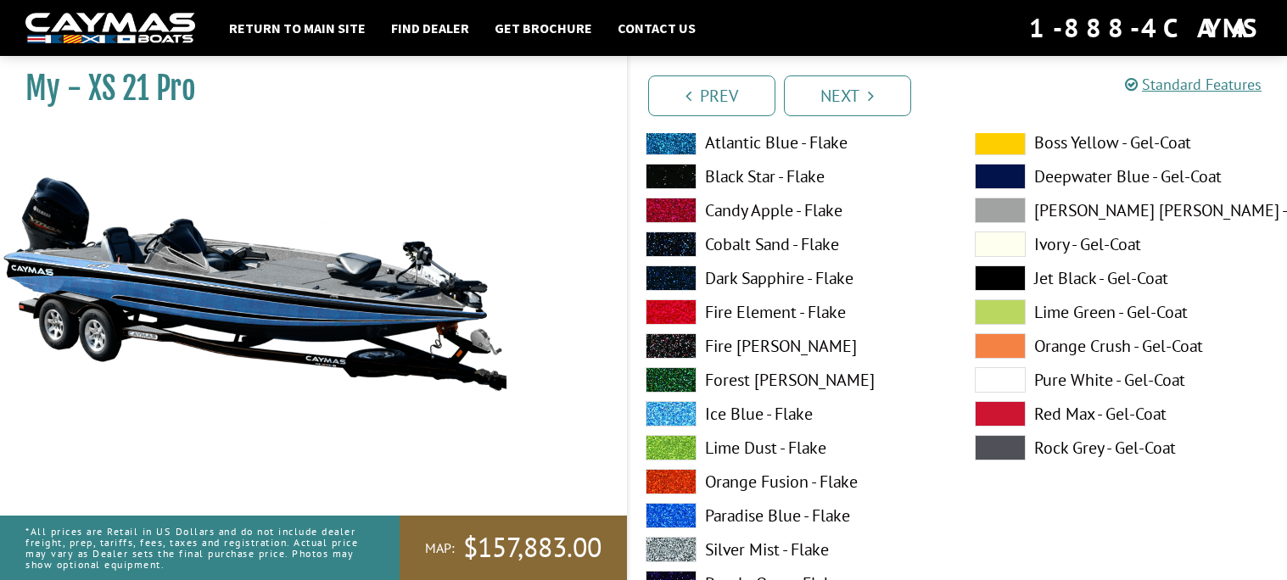
click at [1005, 444] on span at bounding box center [1000, 447] width 51 height 25
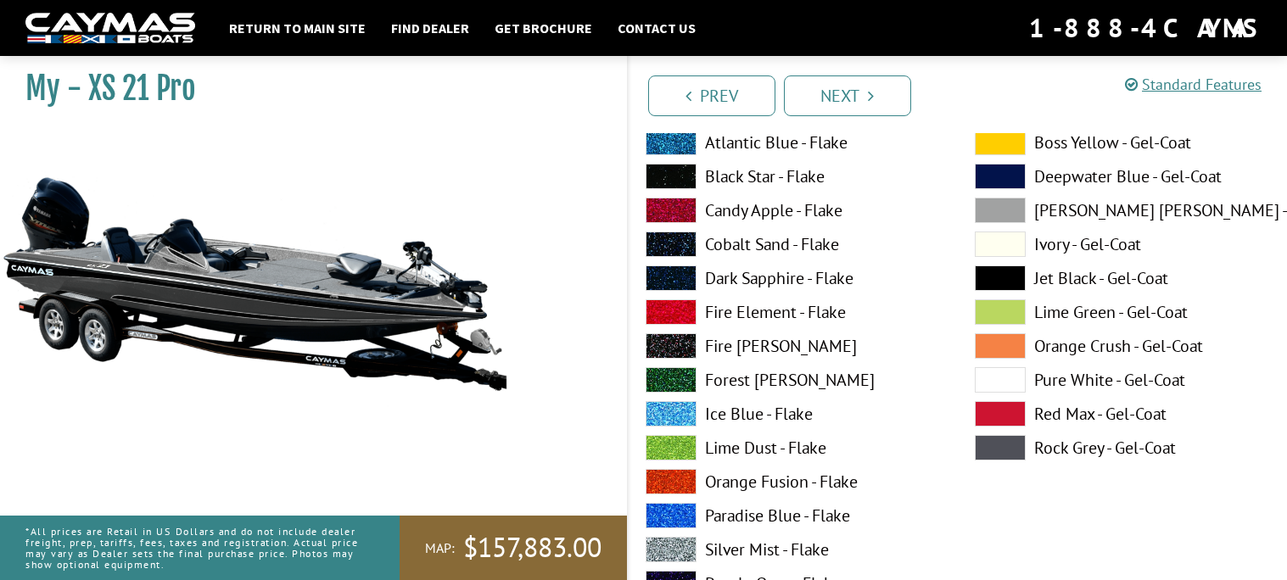
click at [989, 405] on span at bounding box center [1000, 413] width 51 height 25
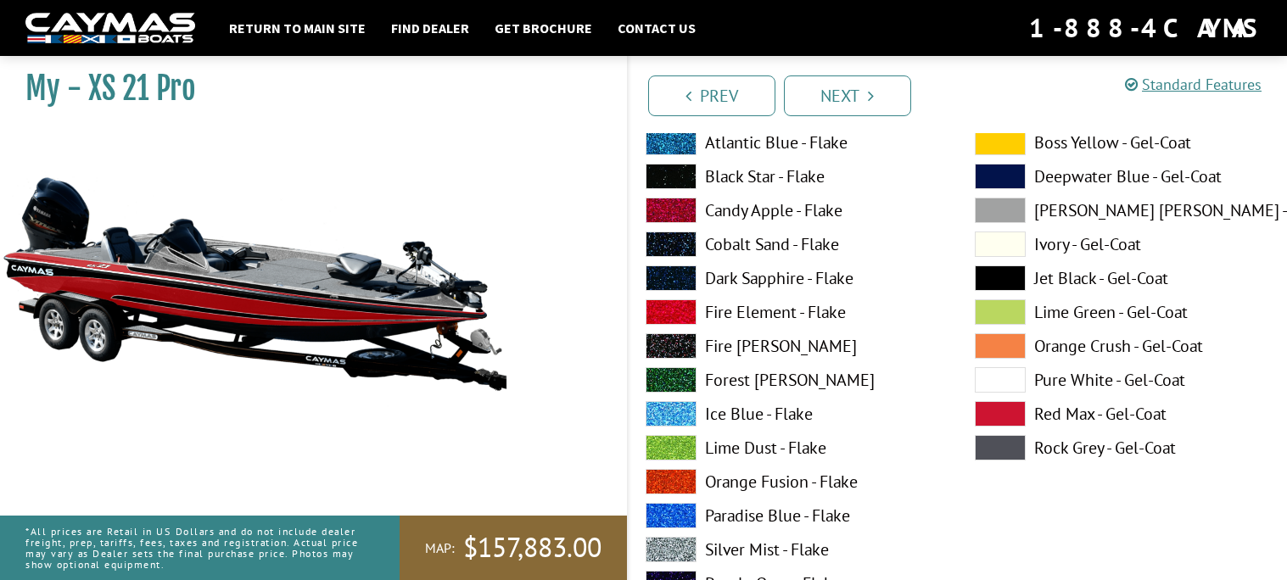
click at [992, 302] on span at bounding box center [1000, 311] width 51 height 25
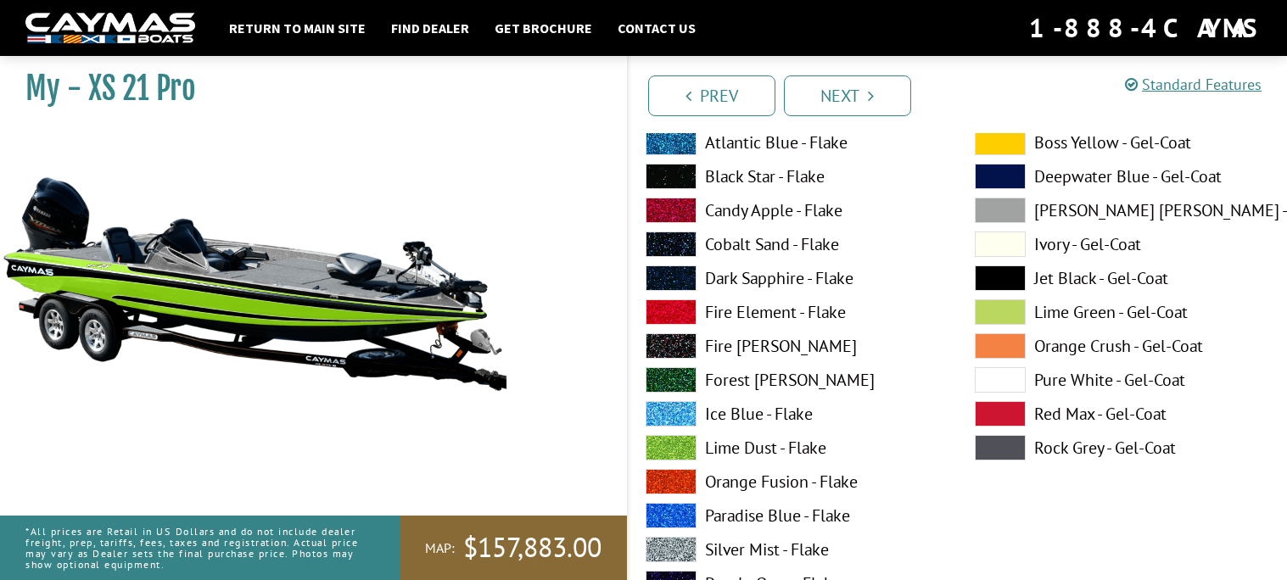
click at [992, 207] on span at bounding box center [1000, 210] width 51 height 25
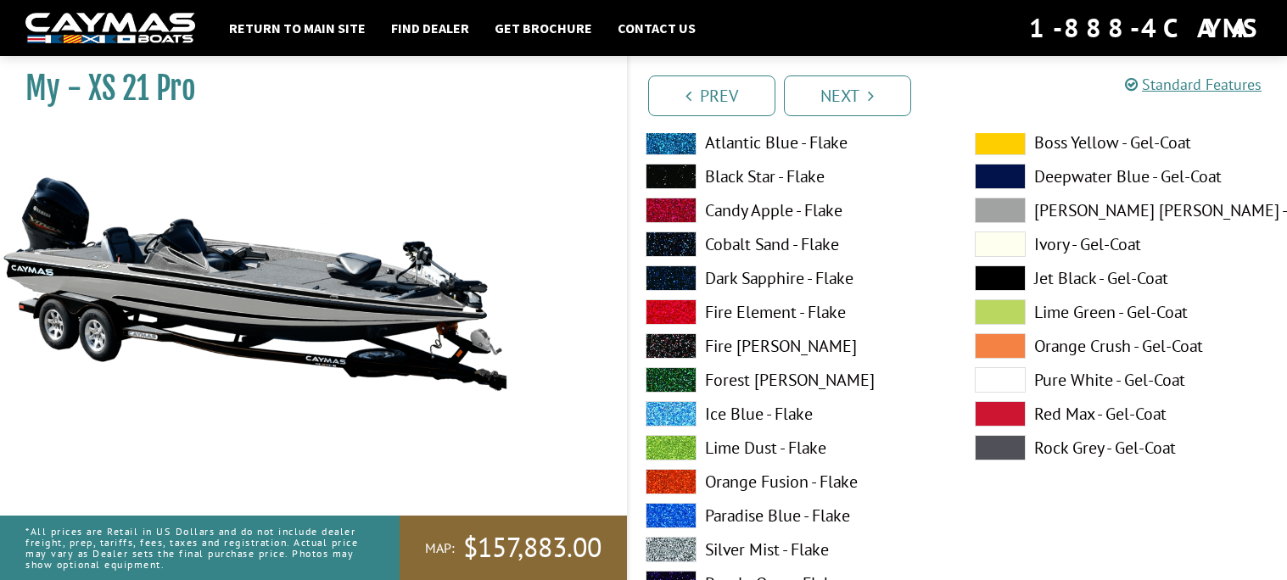
click at [992, 176] on span at bounding box center [1000, 176] width 51 height 25
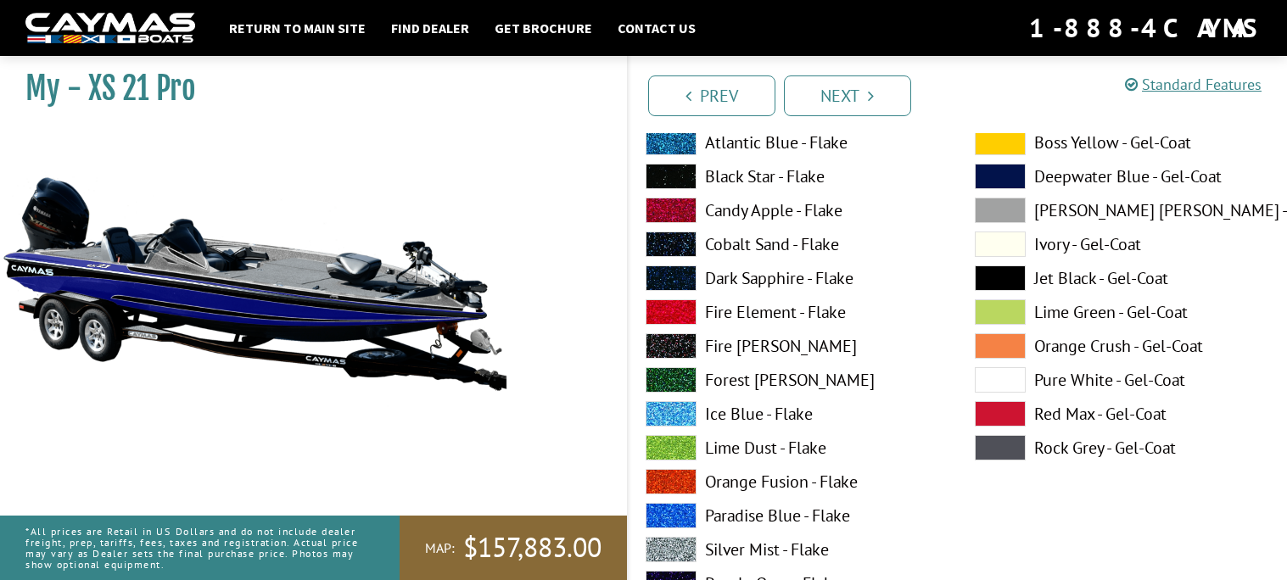
click at [989, 145] on span at bounding box center [1000, 142] width 51 height 25
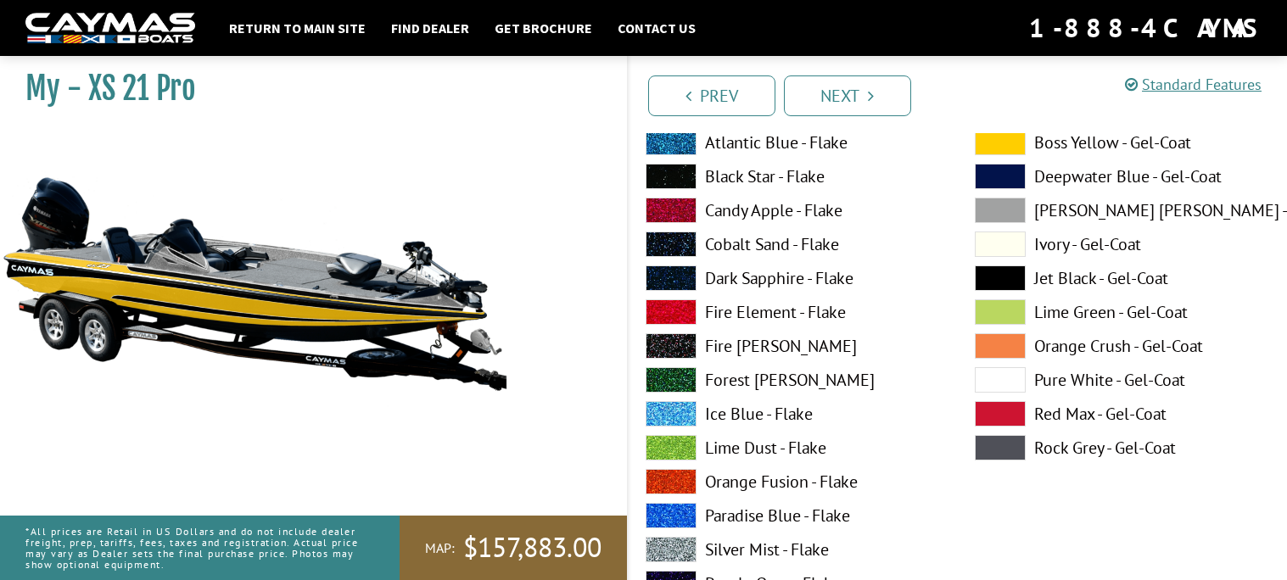
click at [991, 235] on span at bounding box center [1000, 244] width 51 height 25
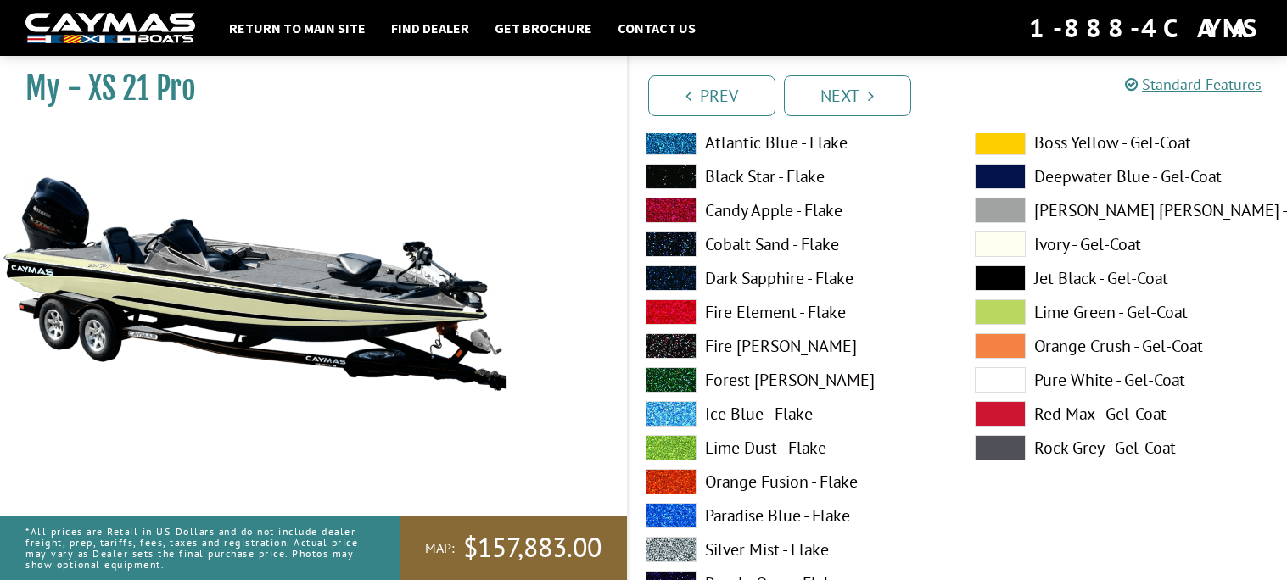
click at [1003, 286] on span at bounding box center [1000, 277] width 51 height 25
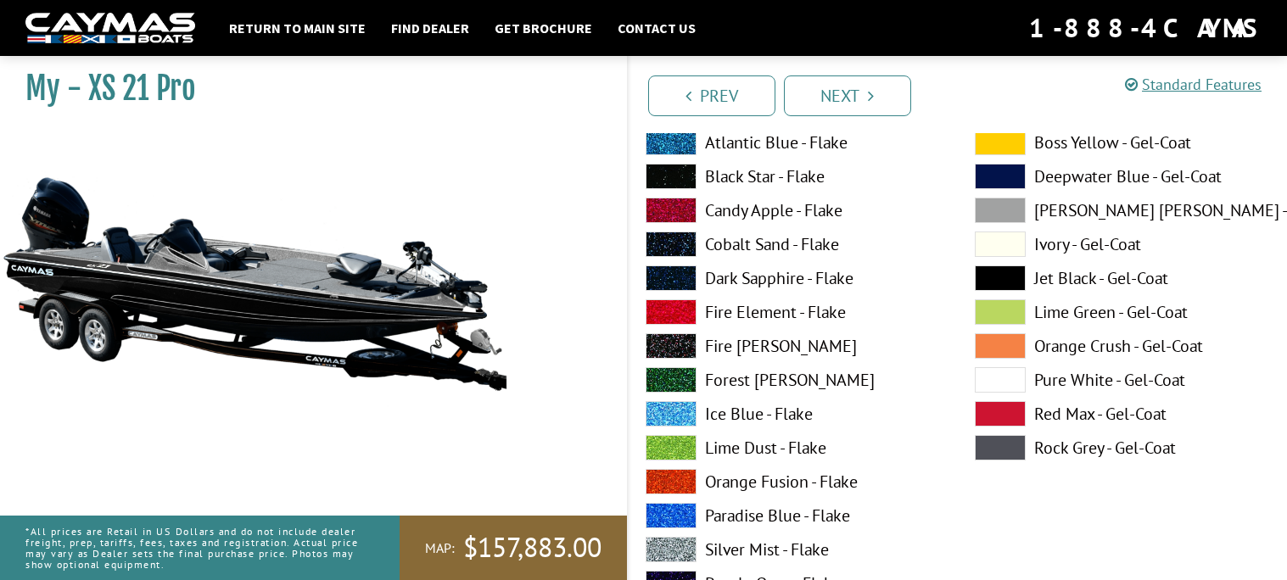
click at [1004, 306] on span at bounding box center [1000, 311] width 51 height 25
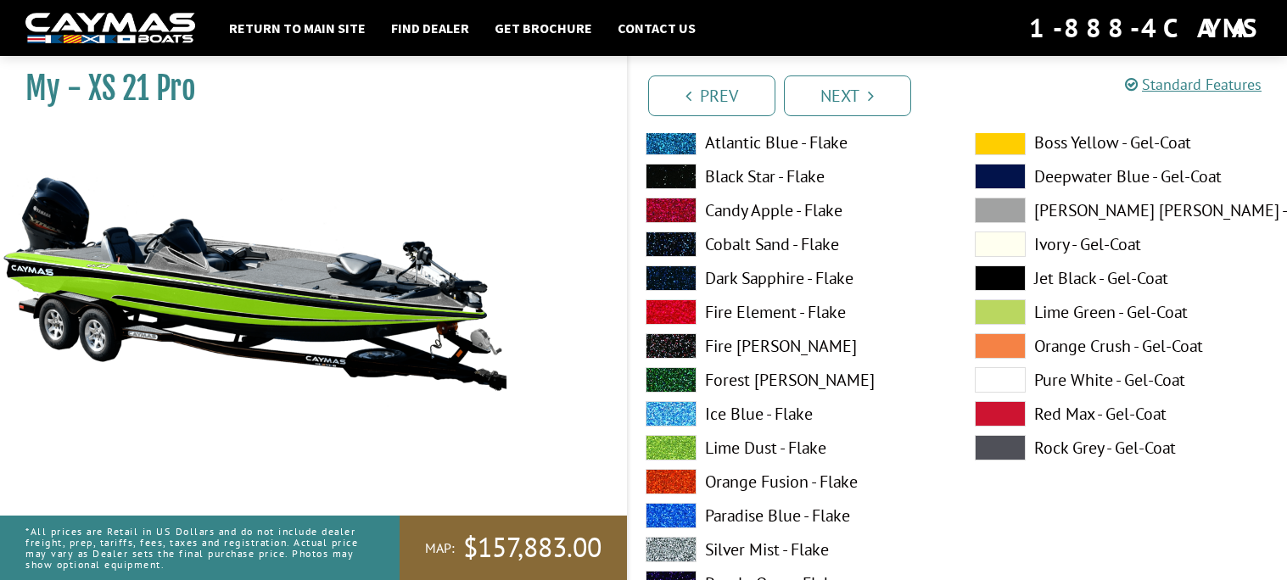
click at [1012, 336] on span at bounding box center [1000, 345] width 51 height 25
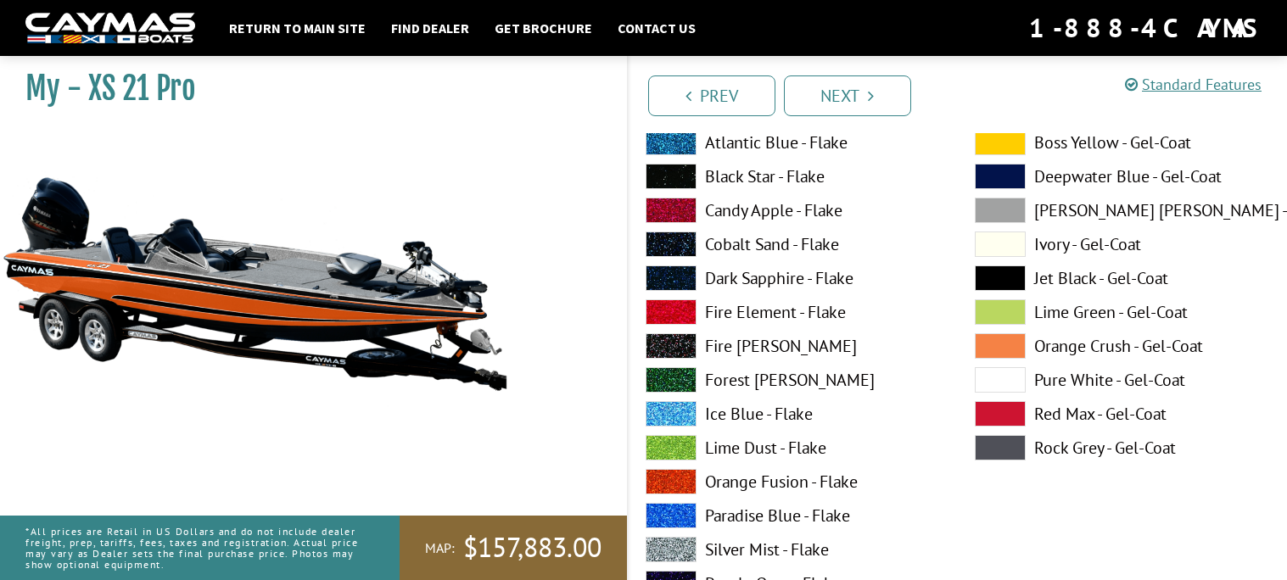
click at [1022, 371] on span at bounding box center [1000, 379] width 51 height 25
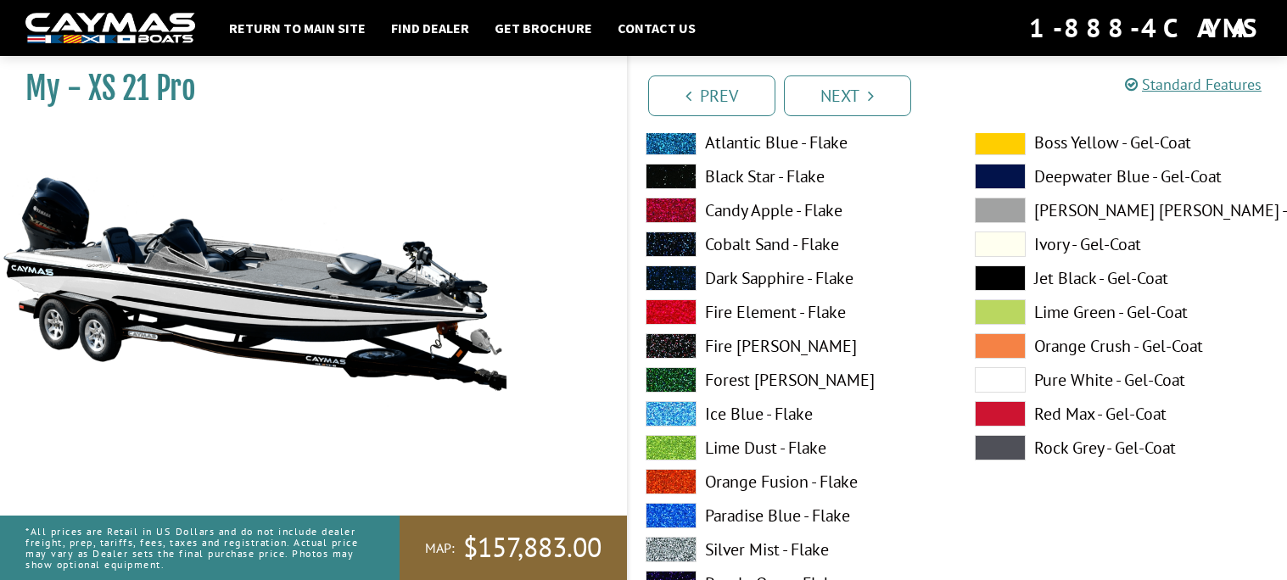
click at [1014, 408] on span at bounding box center [1000, 413] width 51 height 25
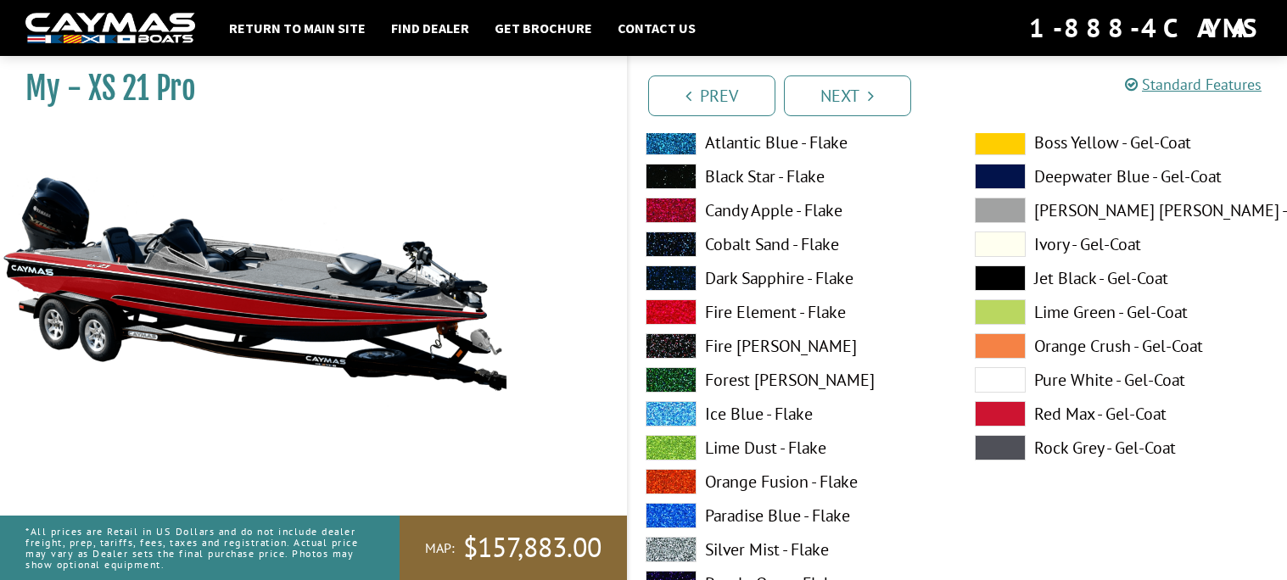
click at [1016, 441] on span at bounding box center [1000, 447] width 51 height 25
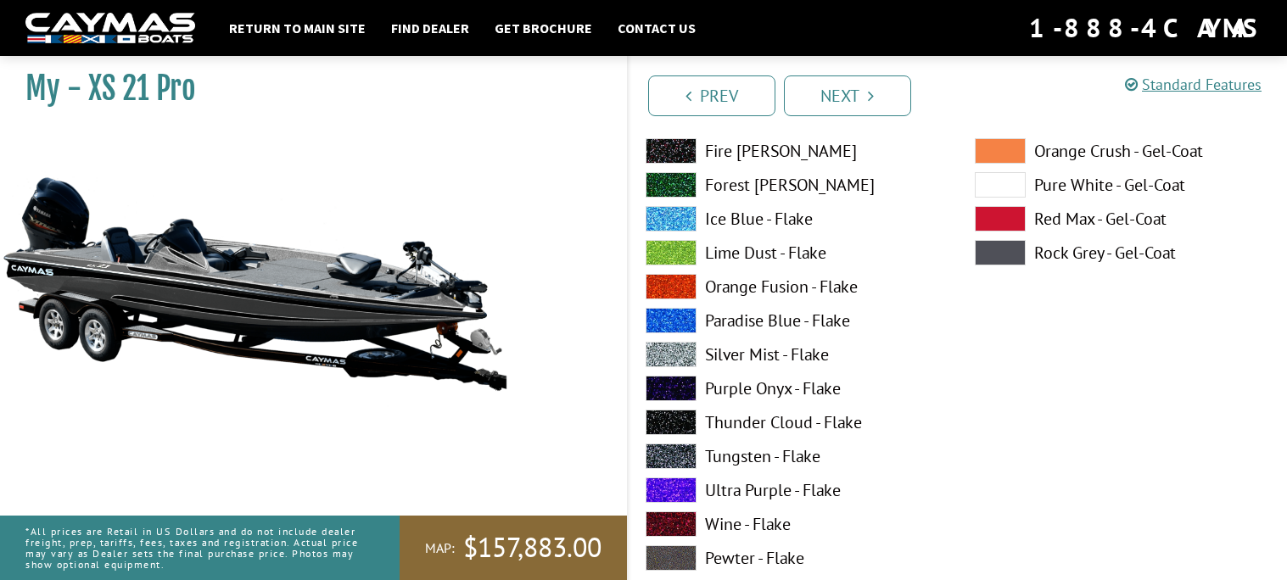
scroll to position [296, 0]
click at [676, 387] on span at bounding box center [670, 387] width 51 height 25
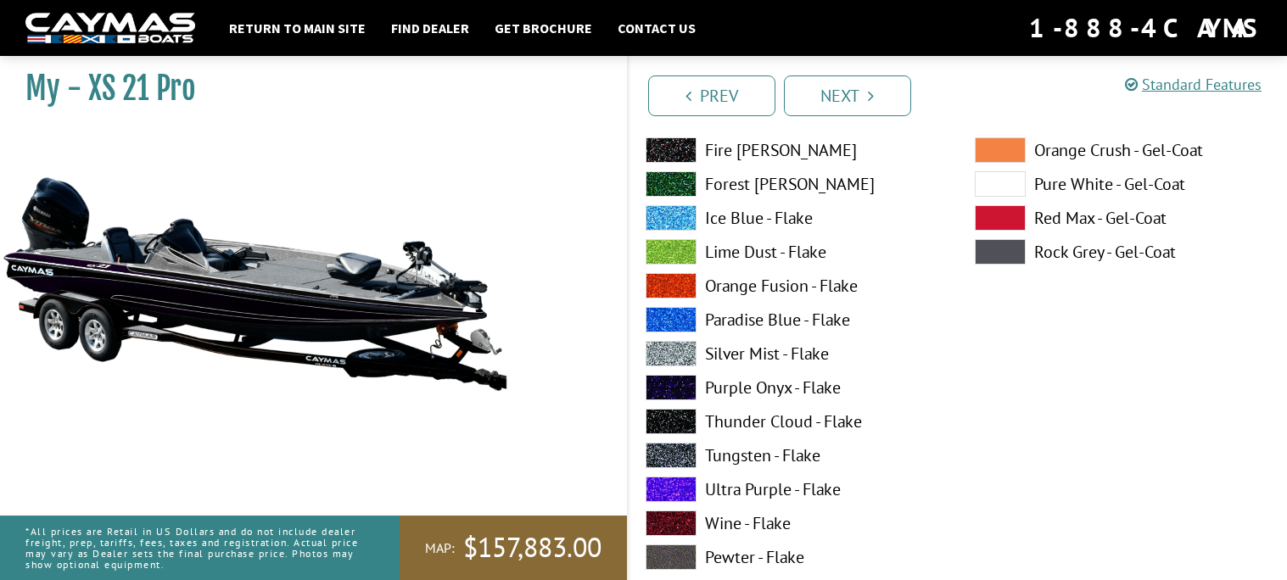
click at [684, 427] on span at bounding box center [670, 421] width 51 height 25
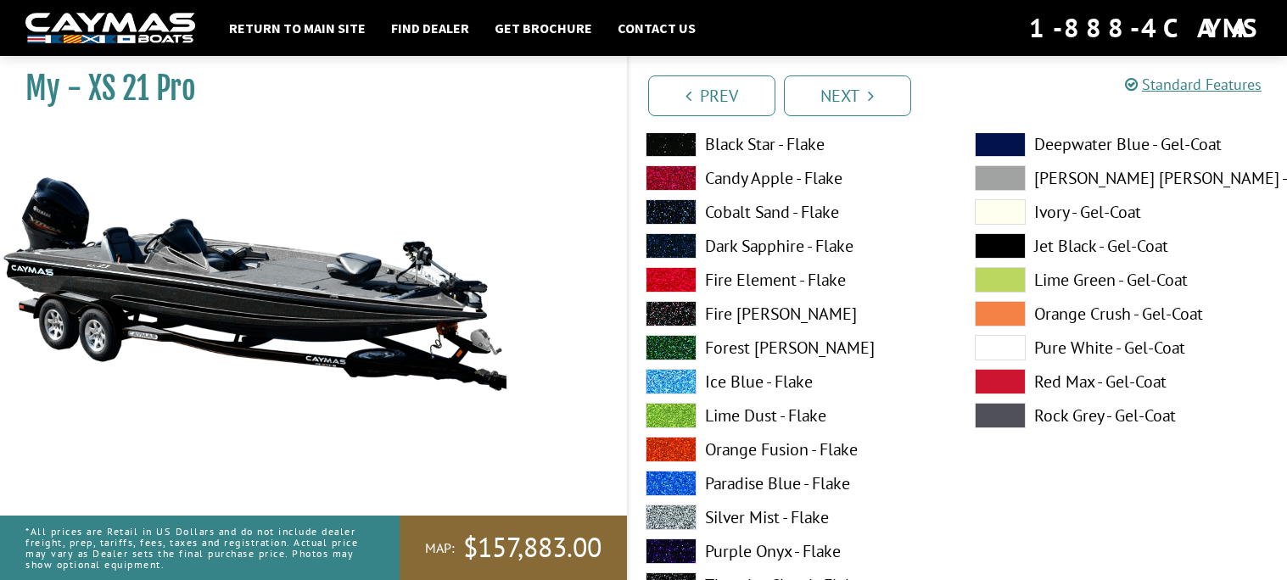
scroll to position [1531, 0]
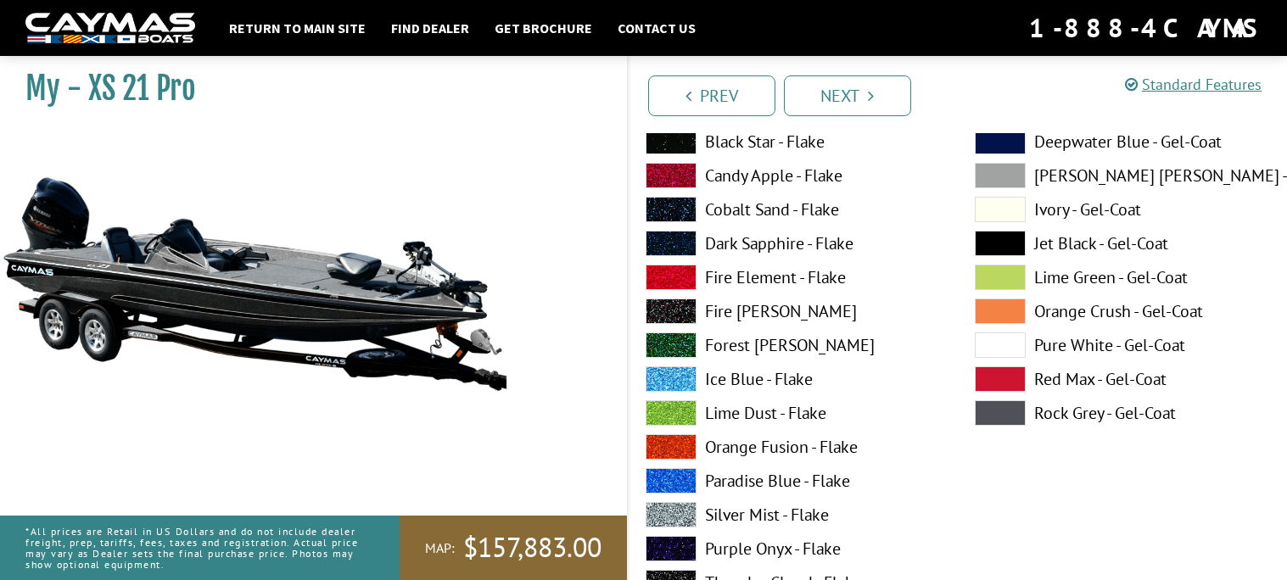
click at [677, 411] on span at bounding box center [670, 412] width 51 height 25
click at [689, 450] on span at bounding box center [670, 446] width 51 height 25
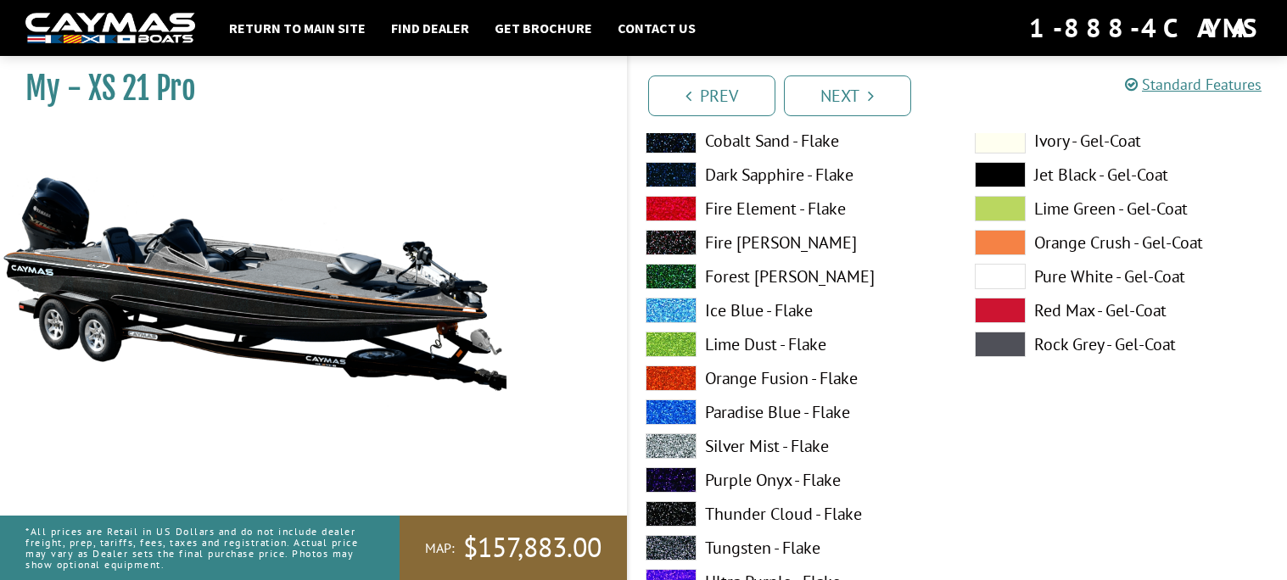
scroll to position [901, 0]
click at [684, 444] on span at bounding box center [670, 446] width 51 height 25
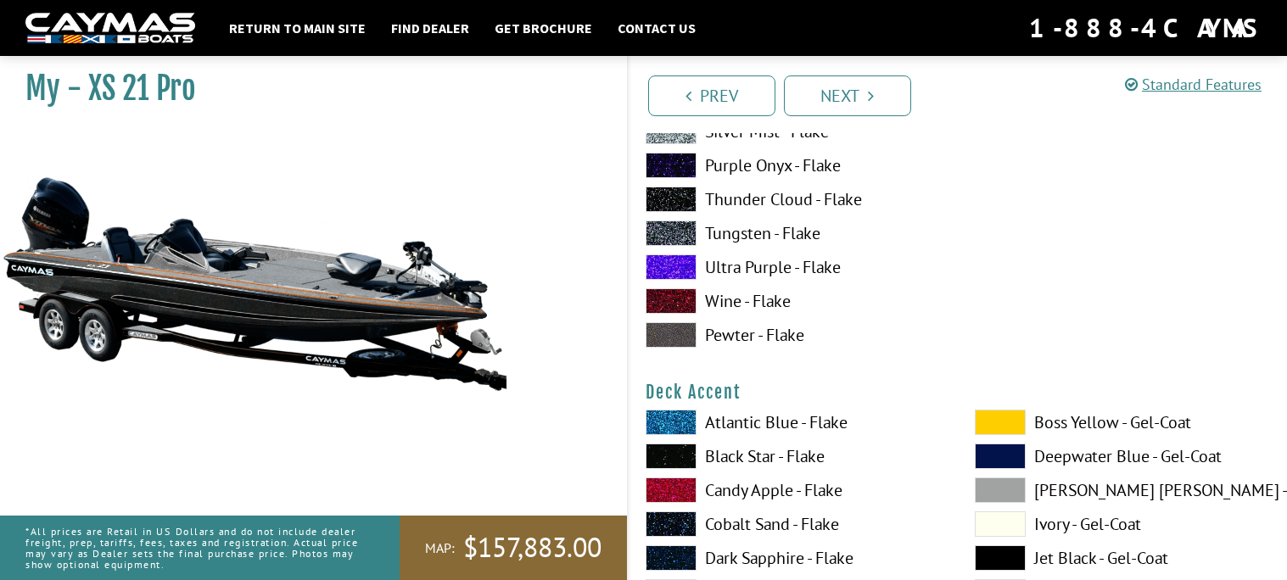
scroll to position [500, 0]
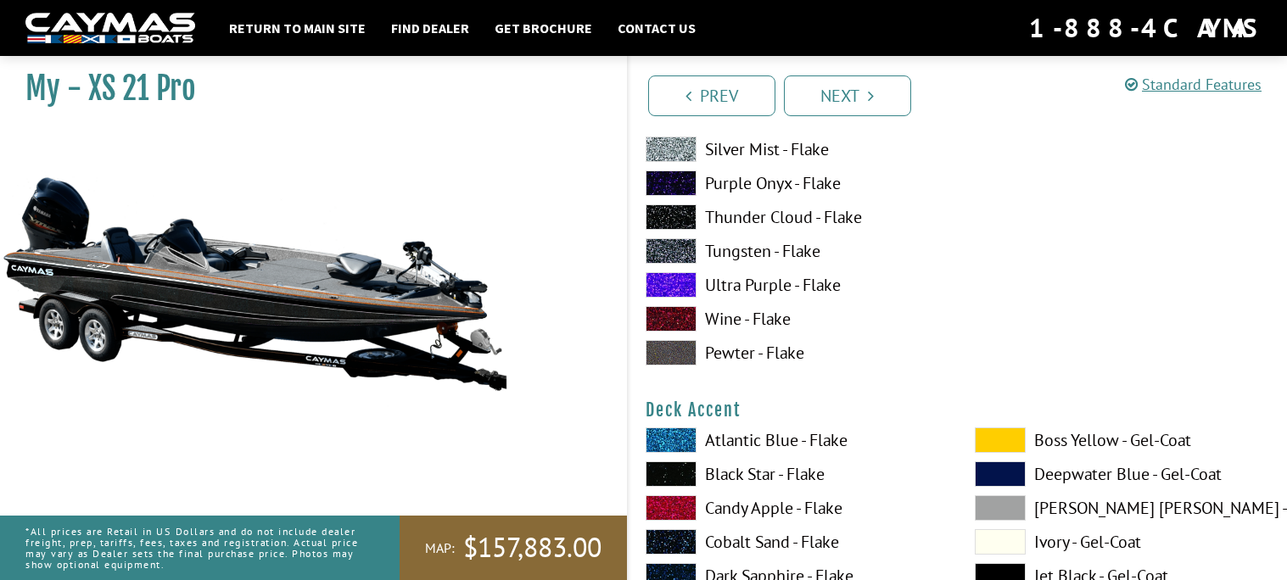
click at [670, 313] on span at bounding box center [670, 318] width 51 height 25
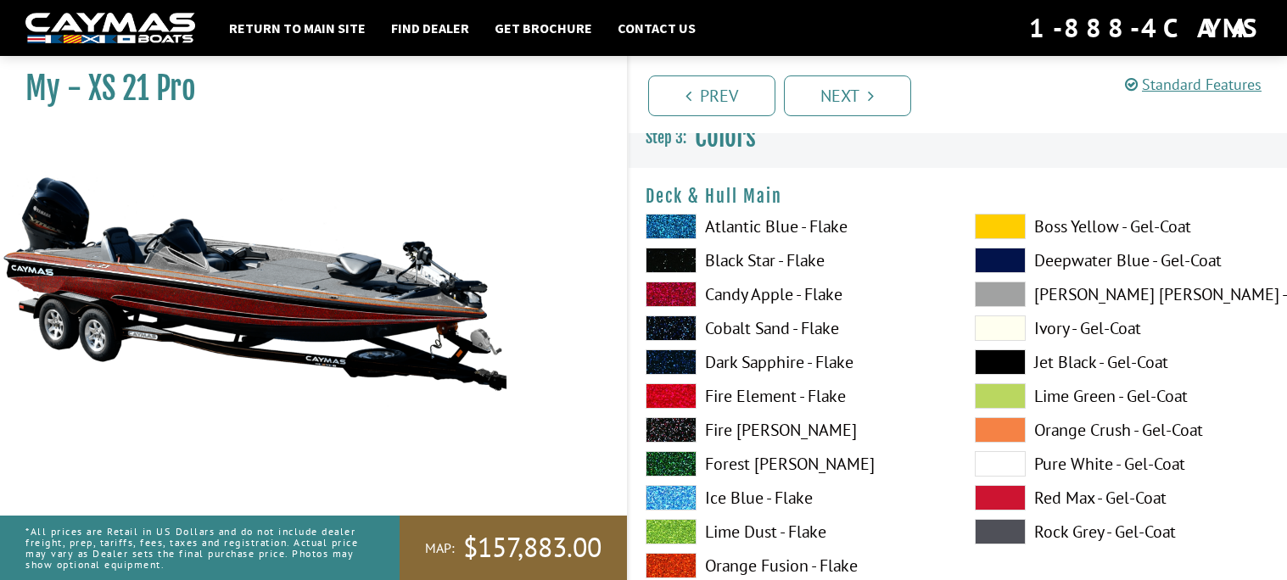
scroll to position [0, 0]
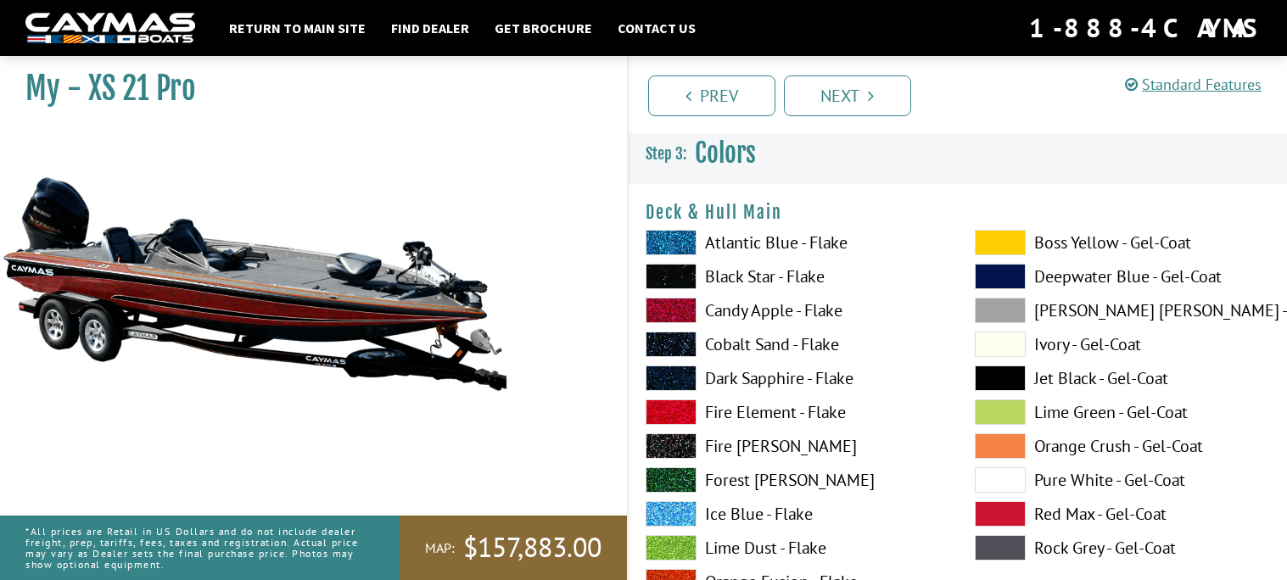
click at [675, 338] on span at bounding box center [670, 344] width 51 height 25
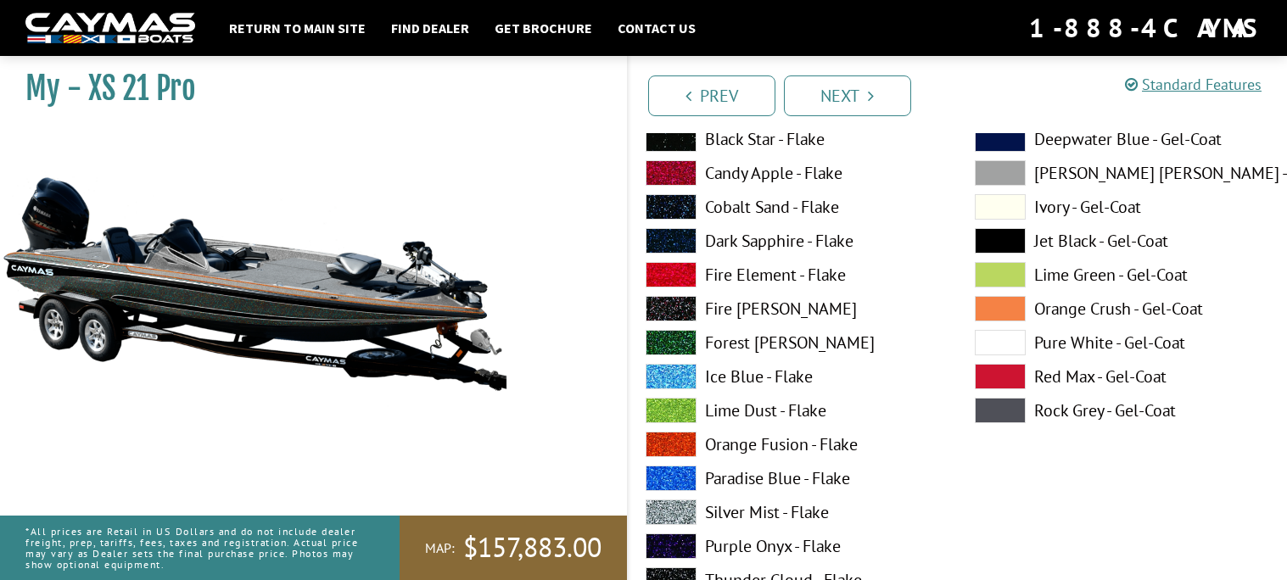
scroll to position [143, 0]
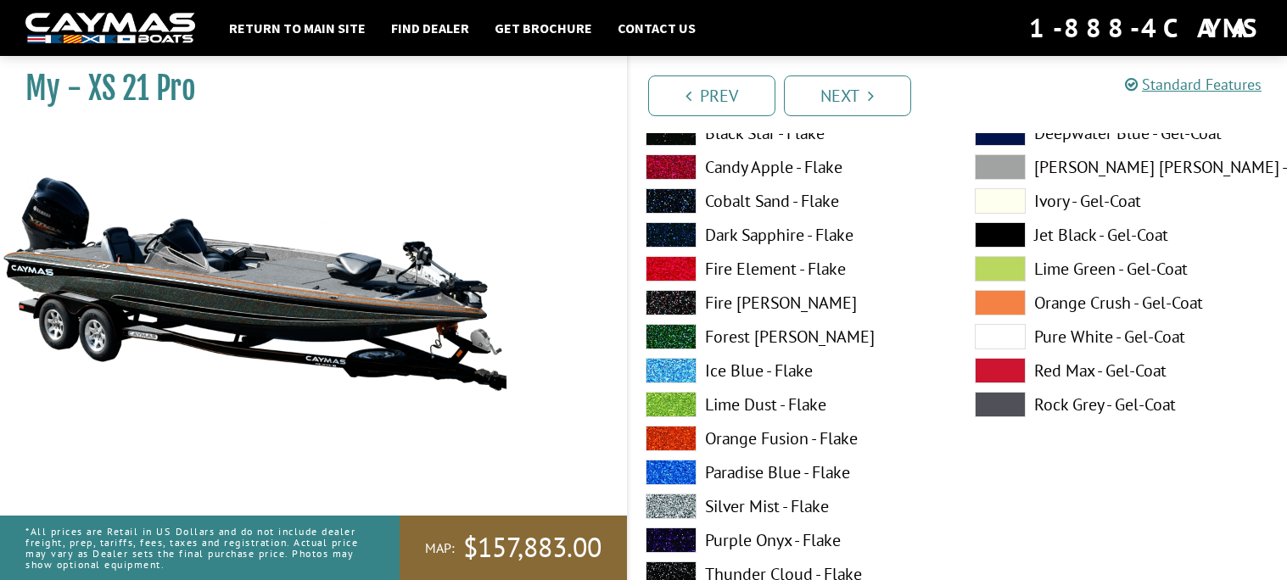
click at [675, 338] on span at bounding box center [670, 336] width 51 height 25
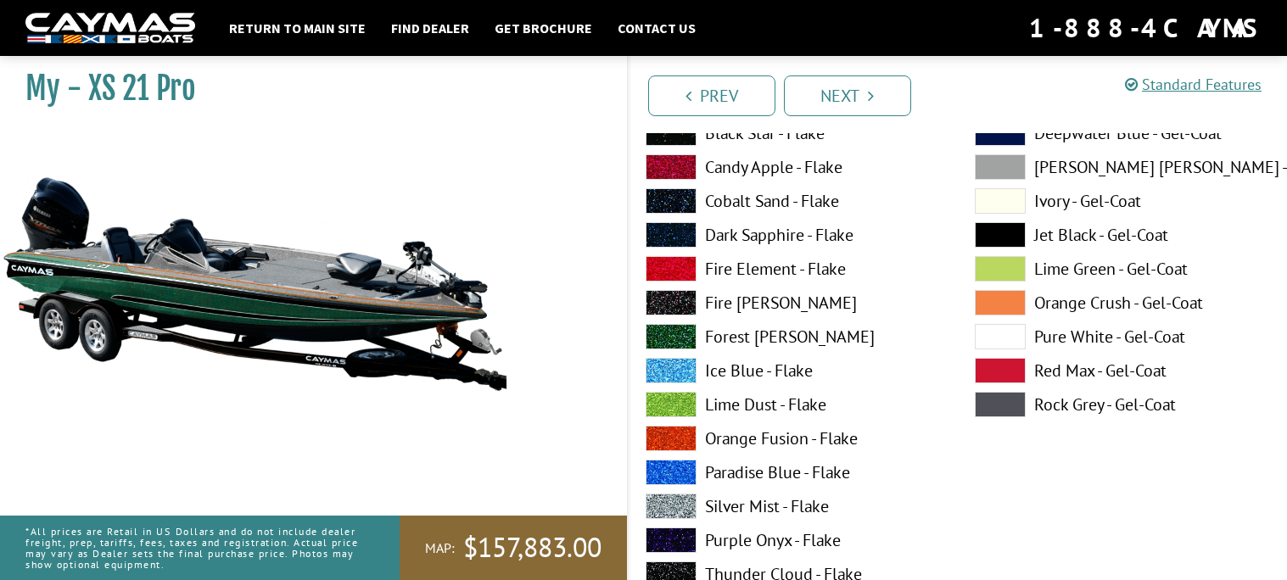
click at [679, 396] on span at bounding box center [670, 404] width 51 height 25
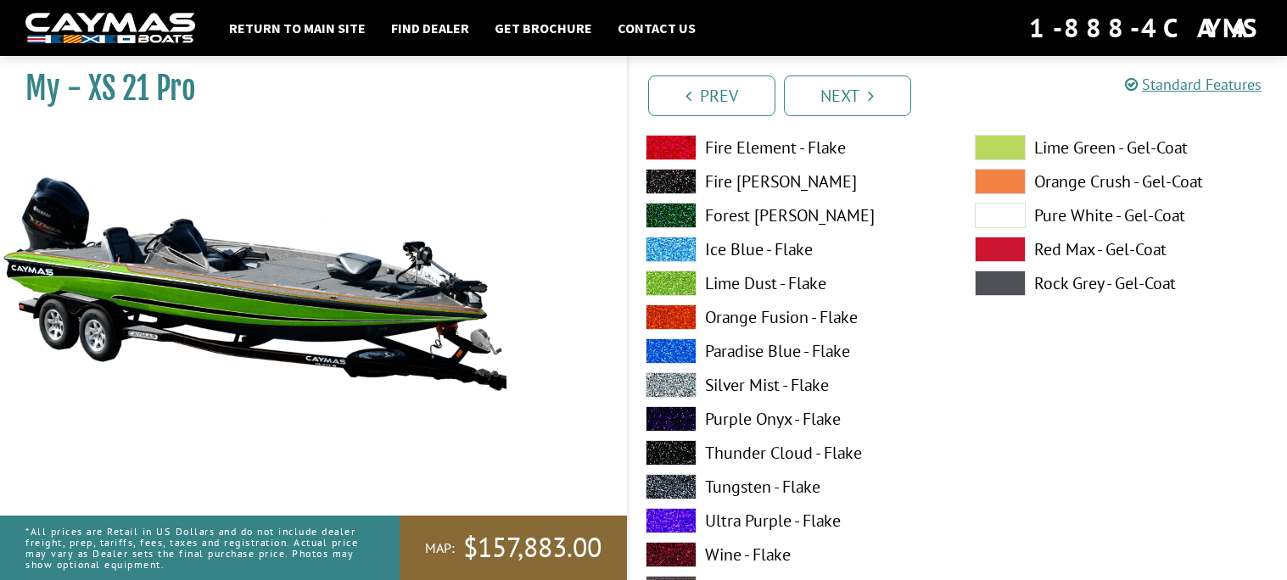
scroll to position [270, 0]
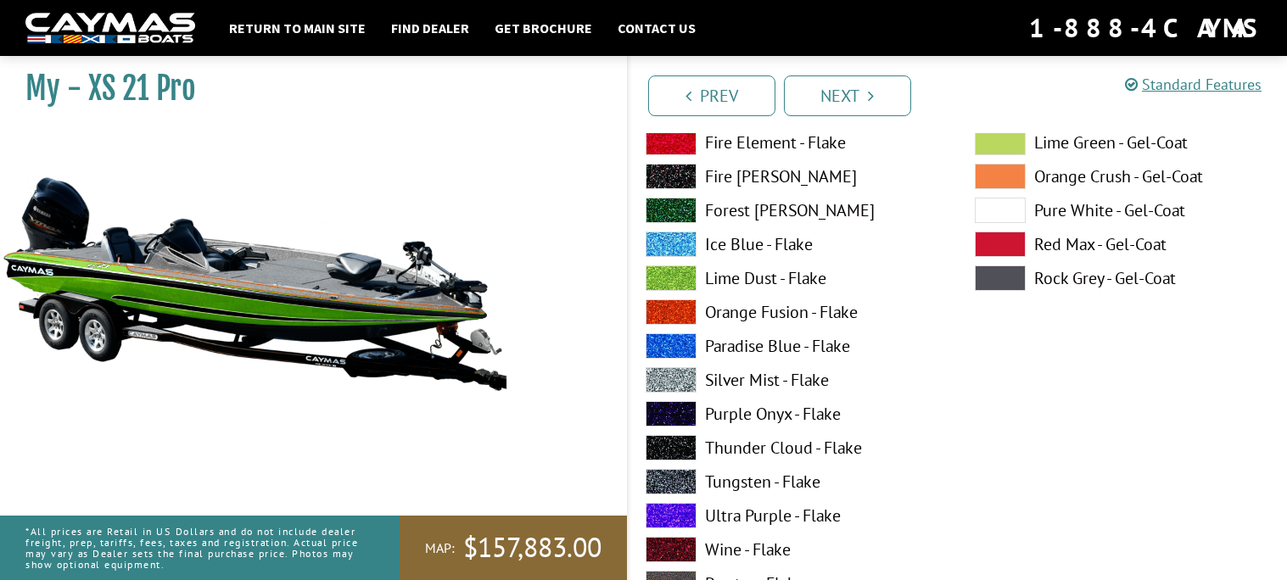
click at [679, 396] on div "Atlantic Blue - Flake Black Star - Flake Candy Apple - Flake Cobalt Sand - Flak…" at bounding box center [792, 282] width 329 height 645
click at [668, 308] on span at bounding box center [670, 311] width 51 height 25
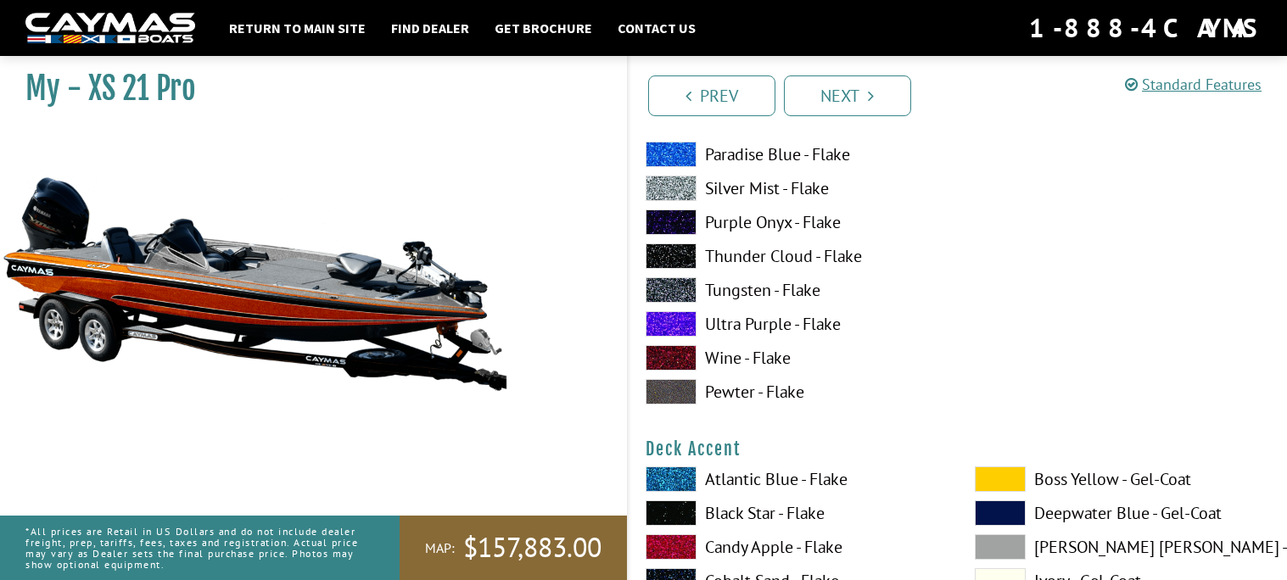
scroll to position [478, 0]
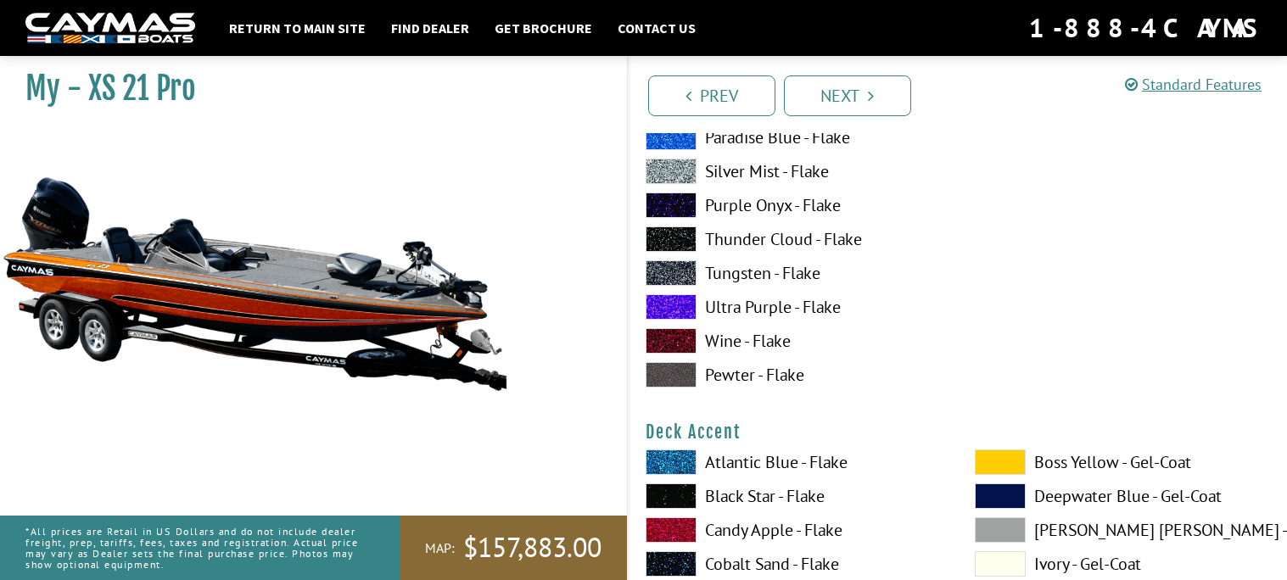
click at [673, 328] on span at bounding box center [670, 340] width 51 height 25
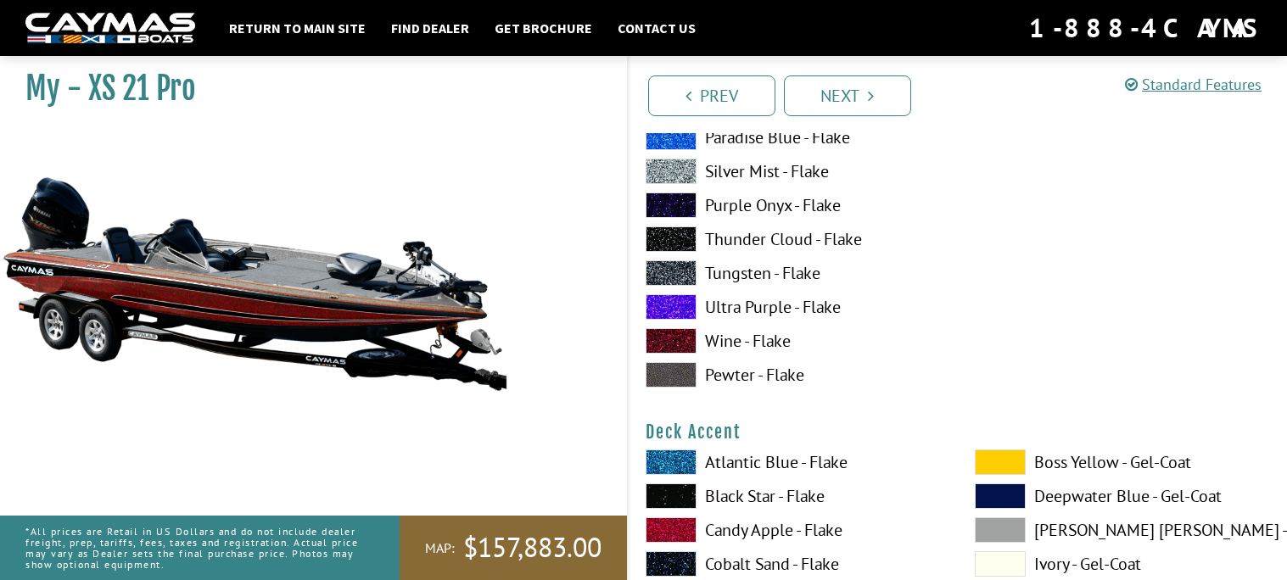
click at [668, 299] on span at bounding box center [670, 306] width 51 height 25
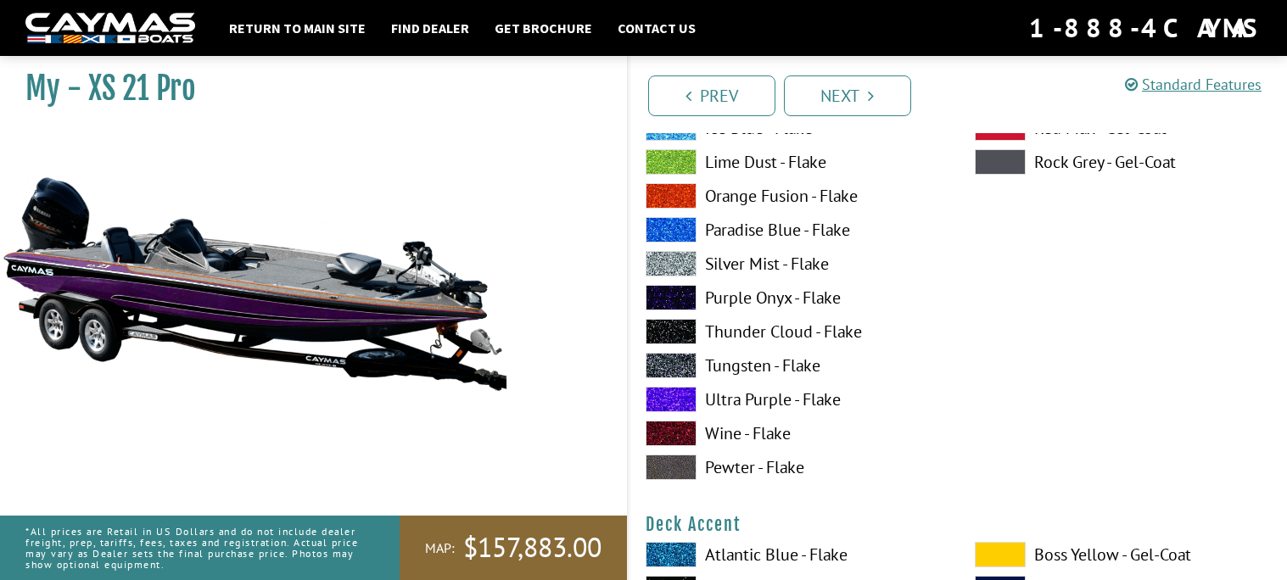
scroll to position [385, 0]
click at [668, 299] on span at bounding box center [670, 298] width 51 height 25
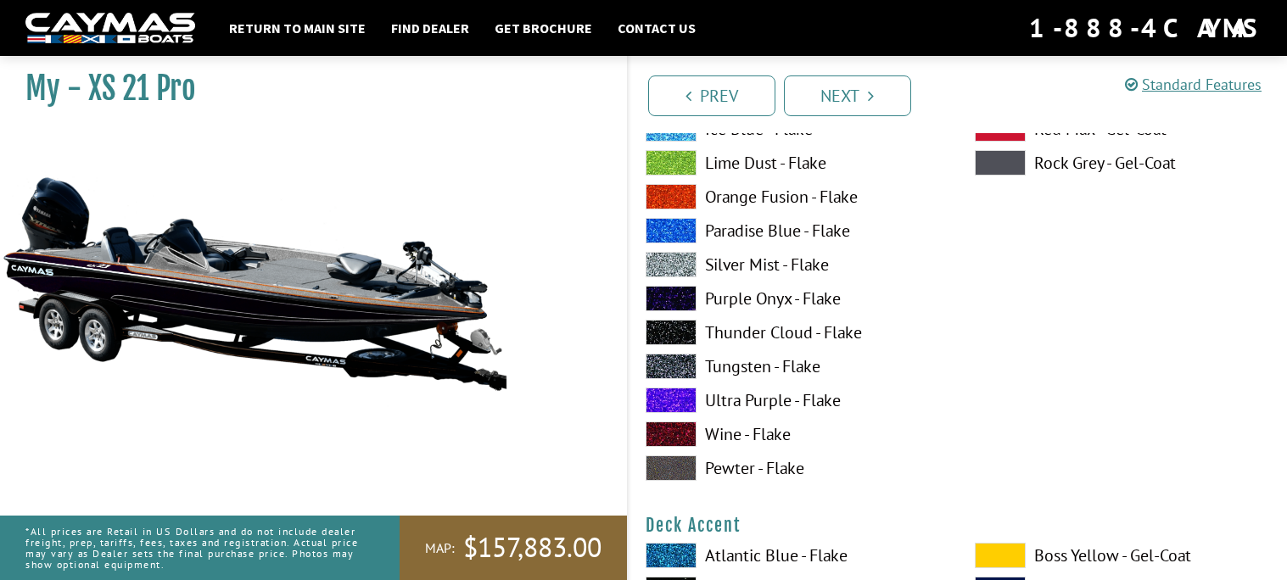
click at [674, 328] on span at bounding box center [670, 332] width 51 height 25
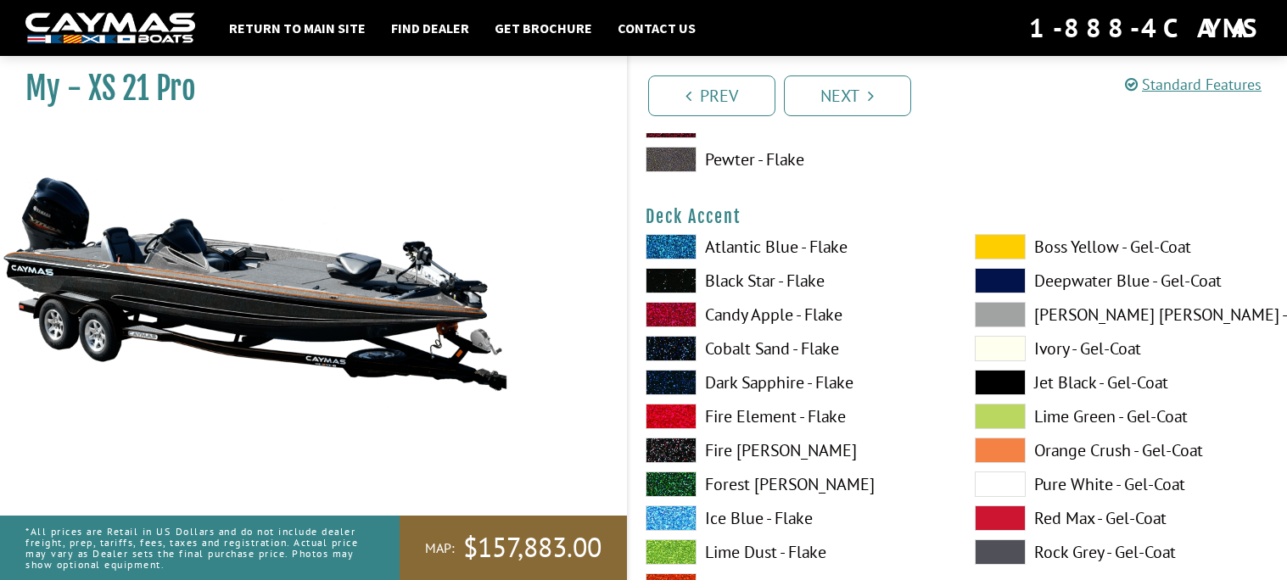
scroll to position [717, 0]
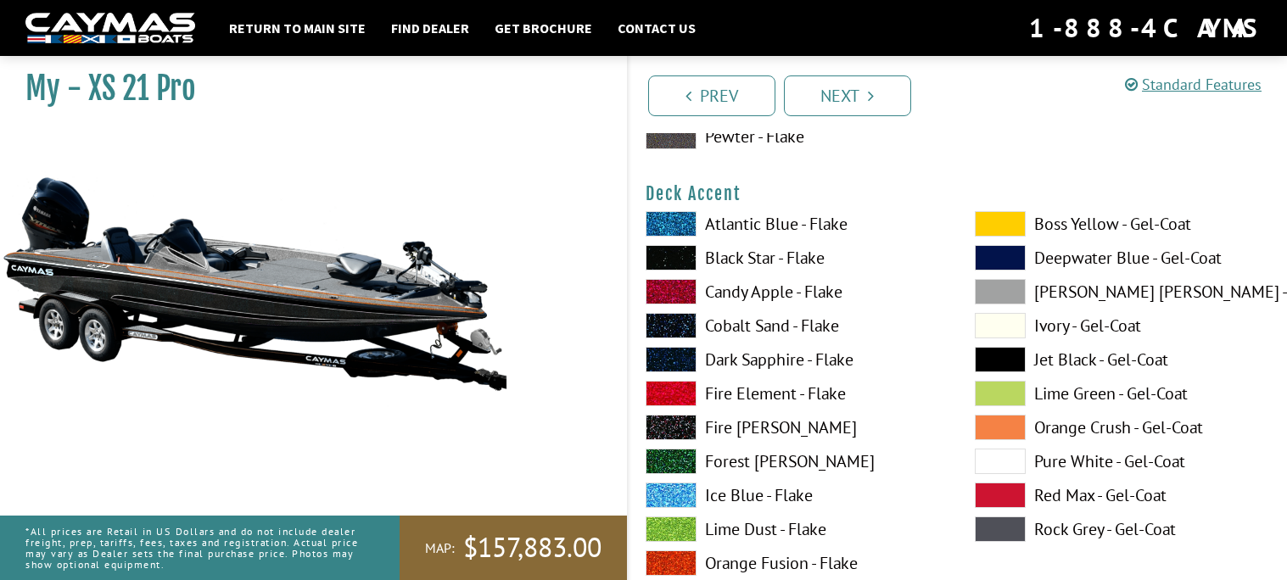
click at [687, 391] on span at bounding box center [670, 393] width 51 height 25
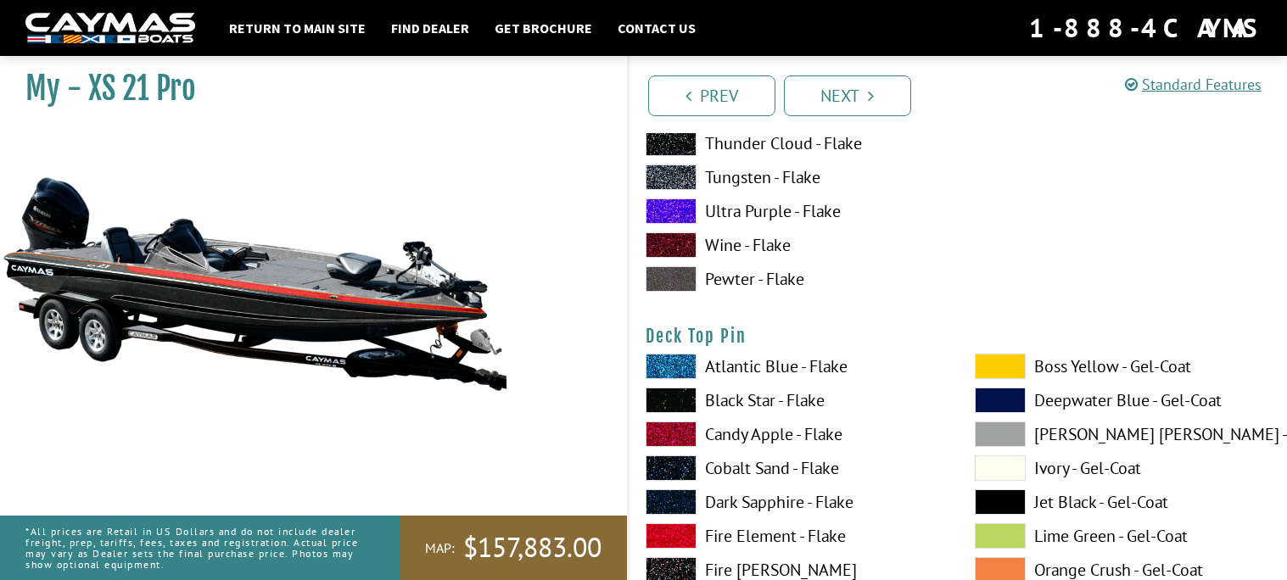
scroll to position [2666, 0]
